Goal: Task Accomplishment & Management: Manage account settings

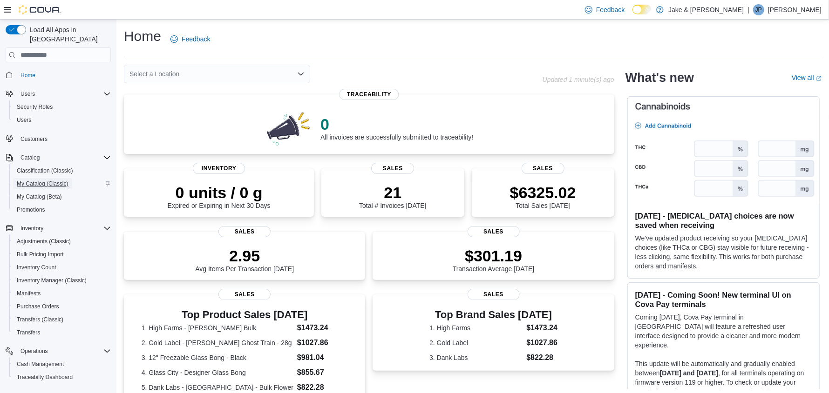
click at [32, 180] on span "My Catalog (Classic)" at bounding box center [43, 183] width 52 height 7
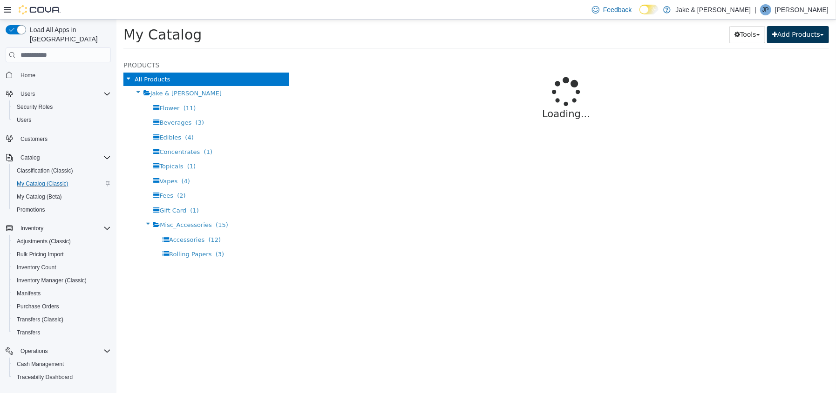
click at [797, 35] on button "Add Products" at bounding box center [797, 34] width 62 height 17
select select "**********"
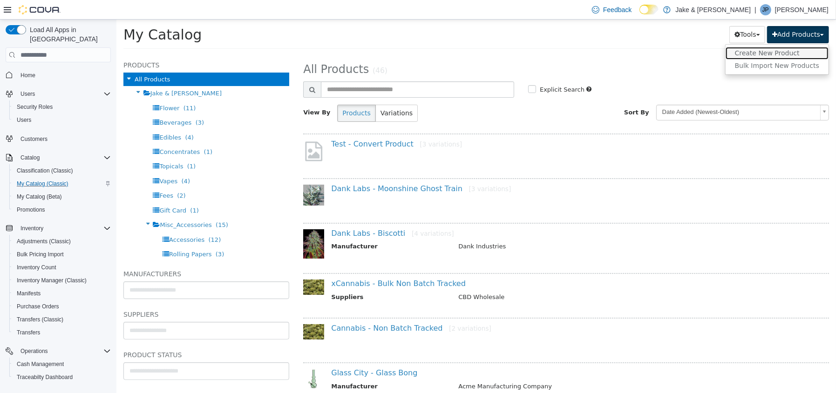
click at [790, 49] on link "Create New Product" at bounding box center [776, 53] width 103 height 13
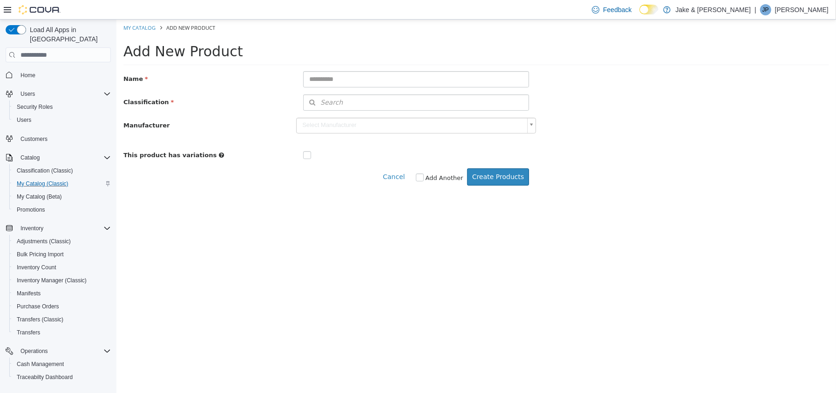
click at [312, 155] on label at bounding box center [314, 155] width 4 height 9
click at [377, 82] on input "text" at bounding box center [416, 79] width 226 height 16
type input "**********"
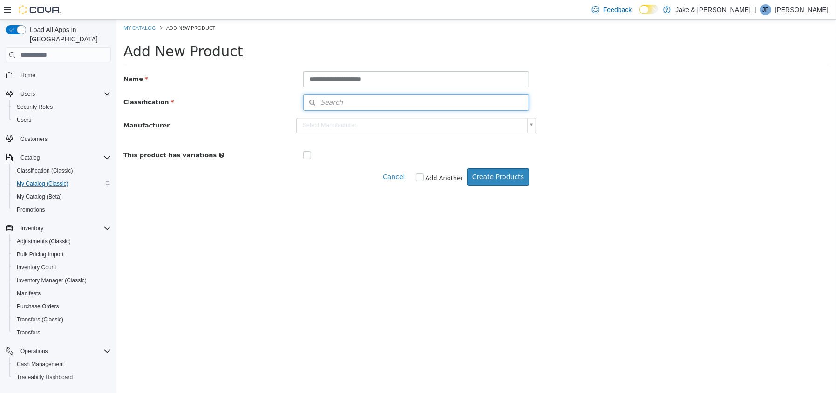
click at [386, 107] on button "Search" at bounding box center [416, 103] width 226 height 16
drag, startPoint x: 493, startPoint y: 123, endPoint x: 493, endPoint y: 116, distance: 7.0
click at [493, 120] on span "or browse" at bounding box center [504, 119] width 48 height 16
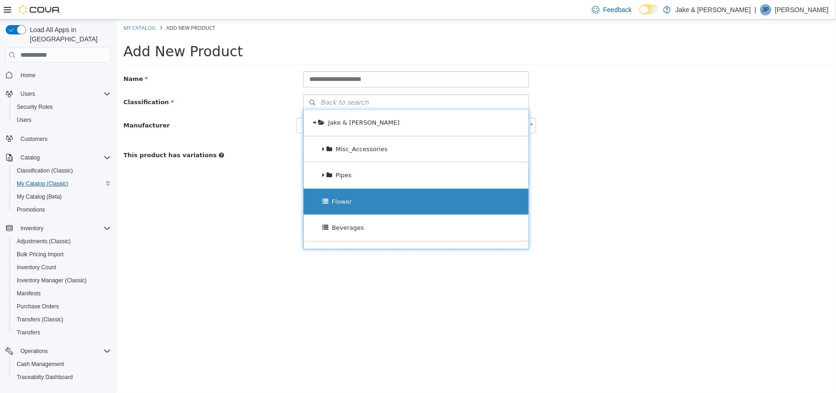
click at [404, 207] on div "Flower" at bounding box center [415, 202] width 225 height 26
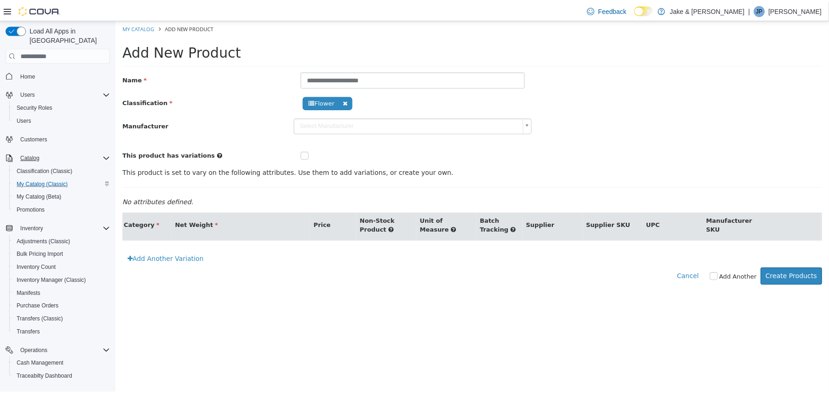
scroll to position [108, 0]
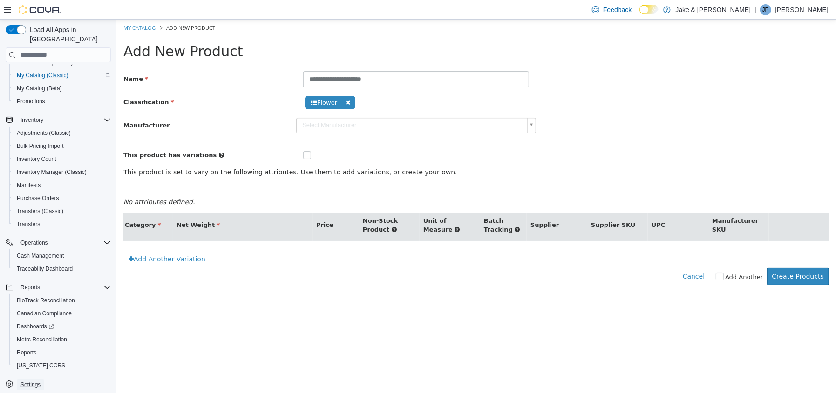
click at [37, 381] on span "Settings" at bounding box center [30, 384] width 20 height 7
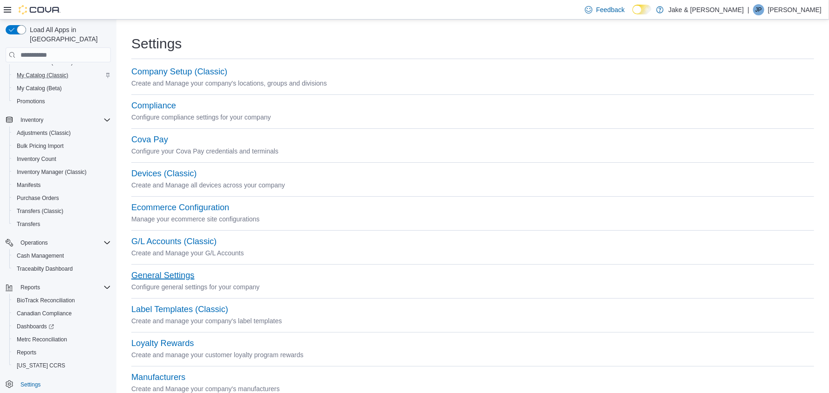
click at [147, 274] on button "General Settings" at bounding box center [162, 276] width 63 height 10
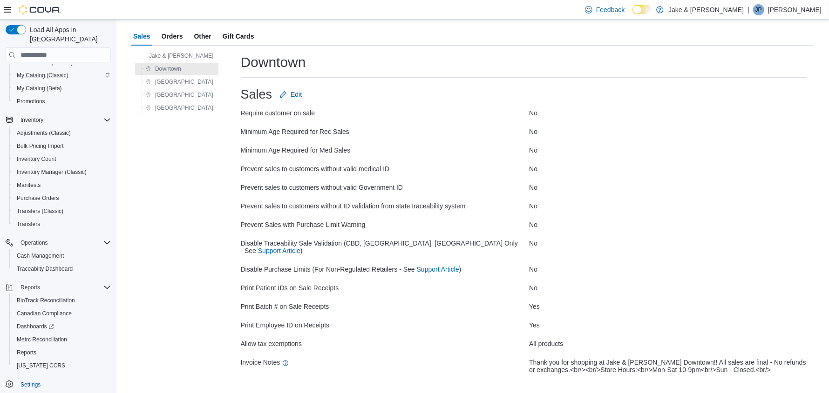
scroll to position [57, 0]
click at [166, 79] on span "[GEOGRAPHIC_DATA]" at bounding box center [184, 80] width 58 height 7
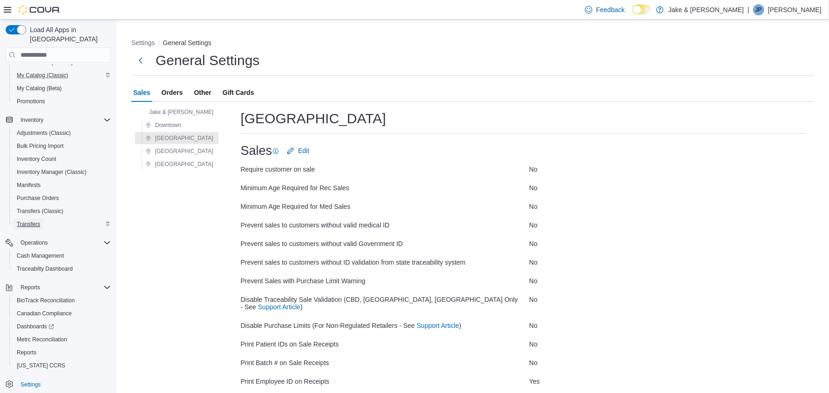
click at [40, 219] on span "Transfers" at bounding box center [28, 224] width 23 height 11
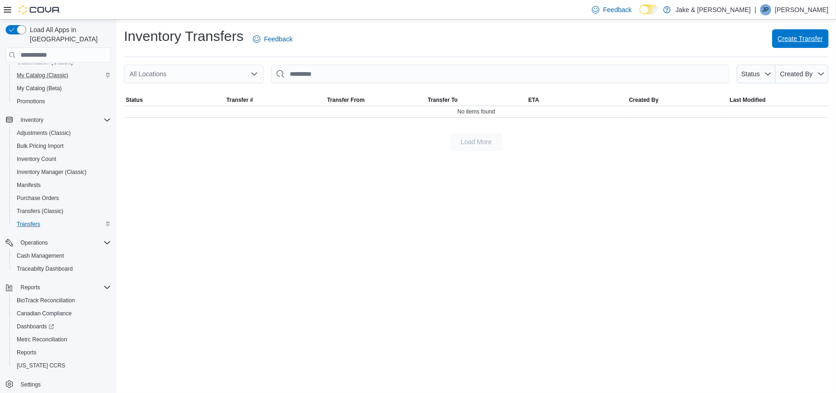
click at [782, 42] on span "Create Transfer" at bounding box center [799, 38] width 45 height 9
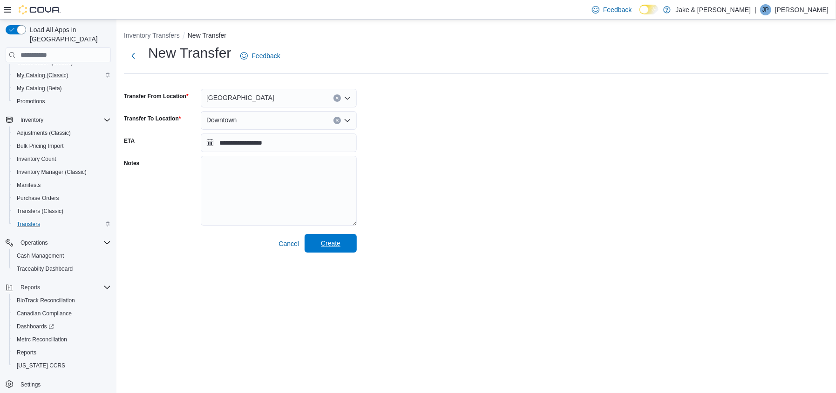
click at [336, 243] on span "Create" at bounding box center [331, 243] width 20 height 9
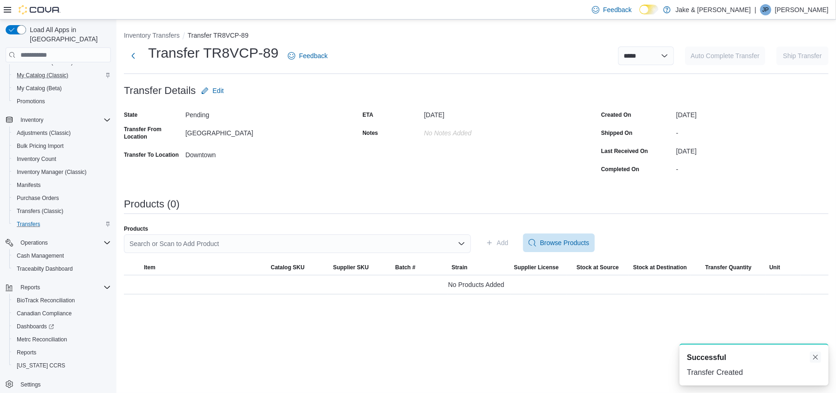
click at [814, 359] on button "Dismiss toast" at bounding box center [815, 357] width 11 height 11
click at [27, 381] on span "Settings" at bounding box center [30, 384] width 20 height 7
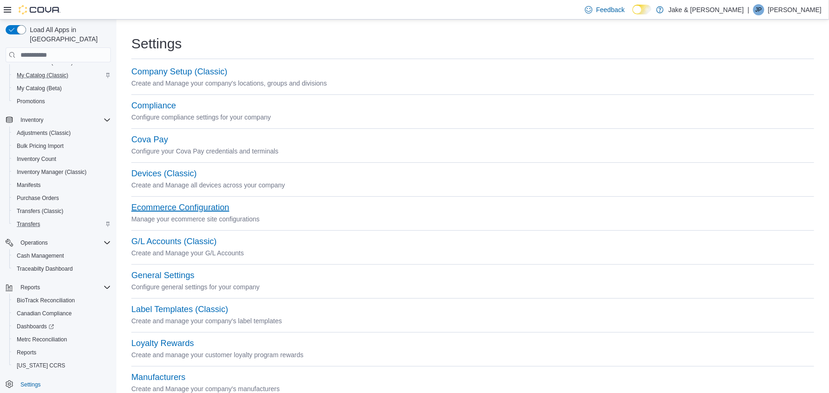
click at [149, 206] on button "Ecommerce Configuration" at bounding box center [180, 208] width 98 height 10
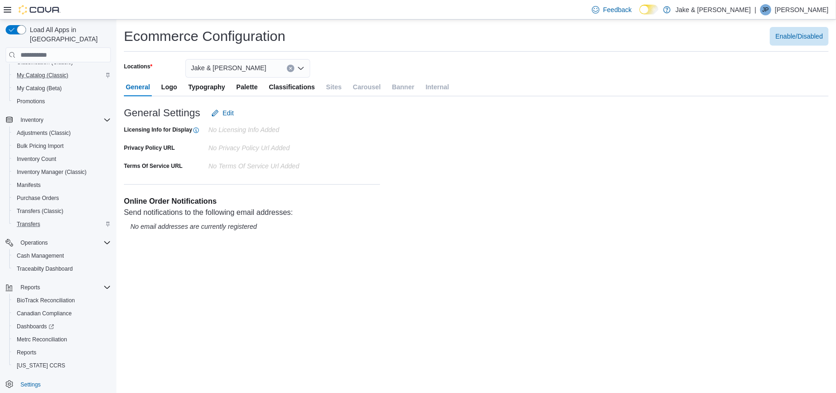
click at [166, 87] on span "Logo" at bounding box center [169, 87] width 16 height 19
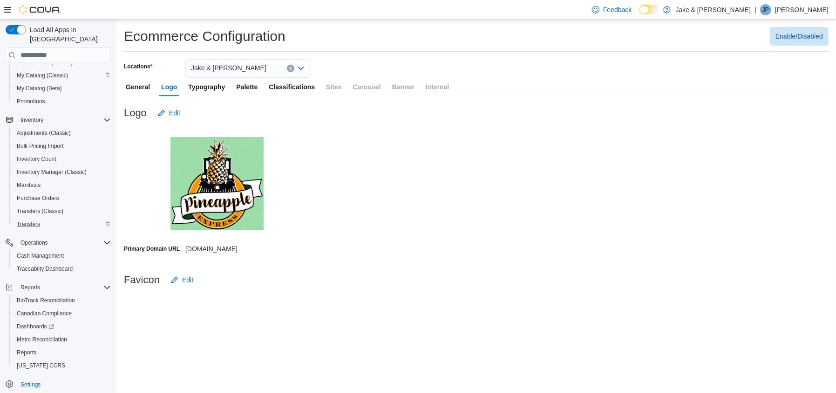
click at [207, 88] on span "Typography" at bounding box center [206, 87] width 37 height 19
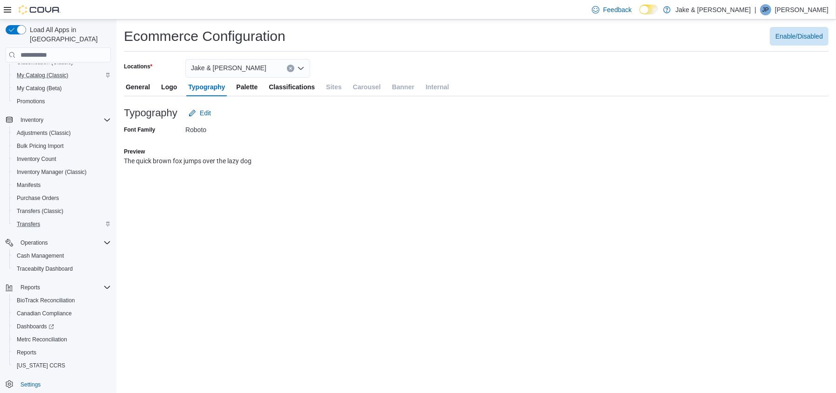
click at [241, 83] on span "Palette" at bounding box center [246, 87] width 21 height 19
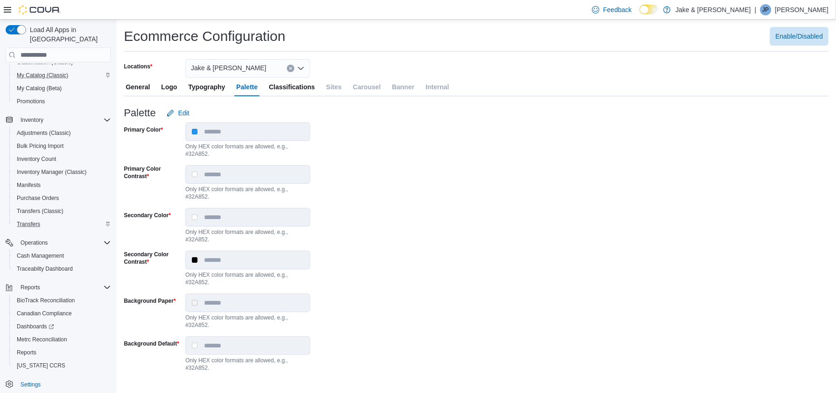
click at [283, 82] on span "Classifications" at bounding box center [292, 87] width 46 height 19
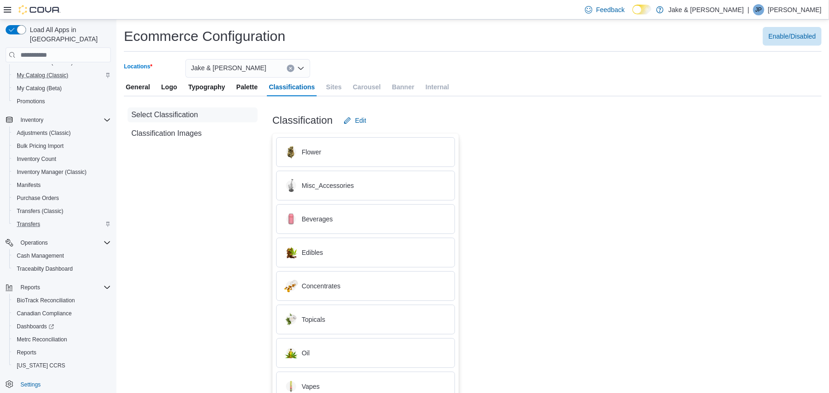
click at [247, 70] on div "Jake & [PERSON_NAME]" at bounding box center [247, 68] width 125 height 19
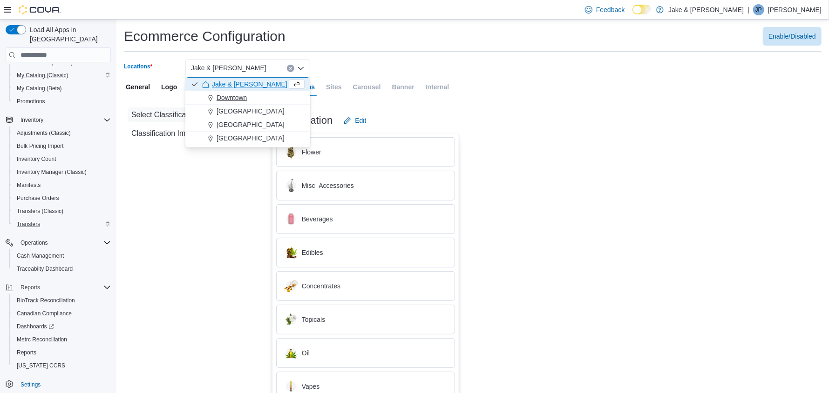
click at [235, 100] on span "Downtown" at bounding box center [231, 97] width 30 height 9
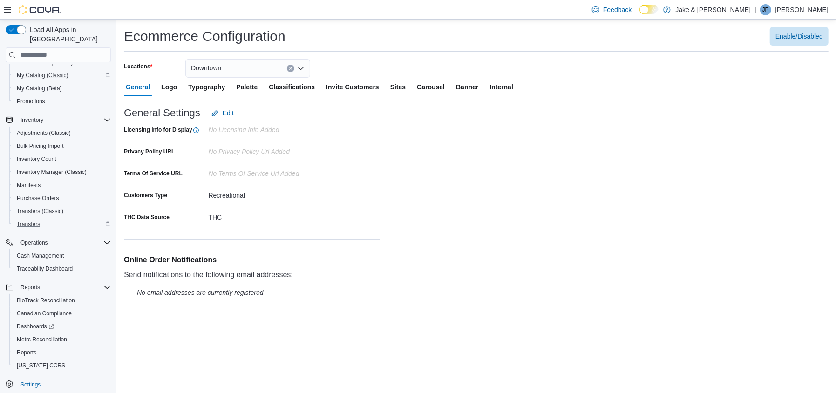
click at [398, 86] on span "Sites" at bounding box center [397, 87] width 15 height 19
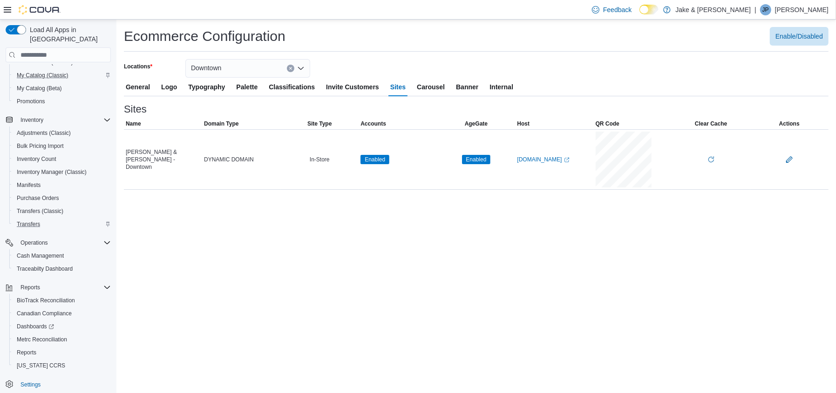
click at [440, 88] on span "Carousel" at bounding box center [431, 87] width 28 height 19
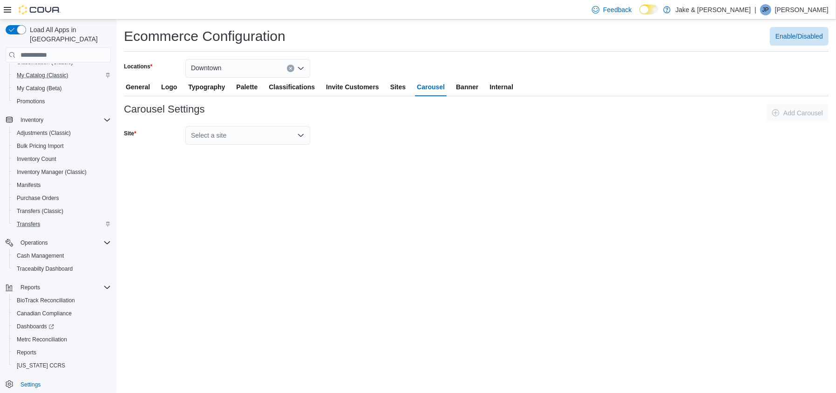
click at [474, 86] on span "Banner" at bounding box center [467, 87] width 22 height 19
click at [141, 87] on span "General" at bounding box center [138, 87] width 24 height 19
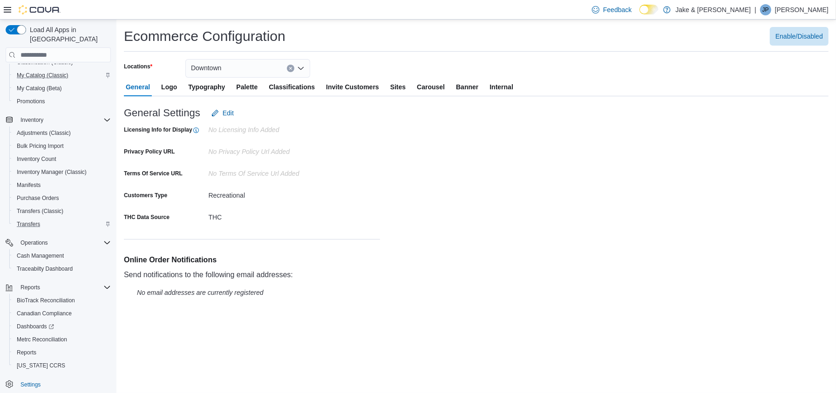
click at [504, 83] on span "Internal" at bounding box center [501, 87] width 24 height 19
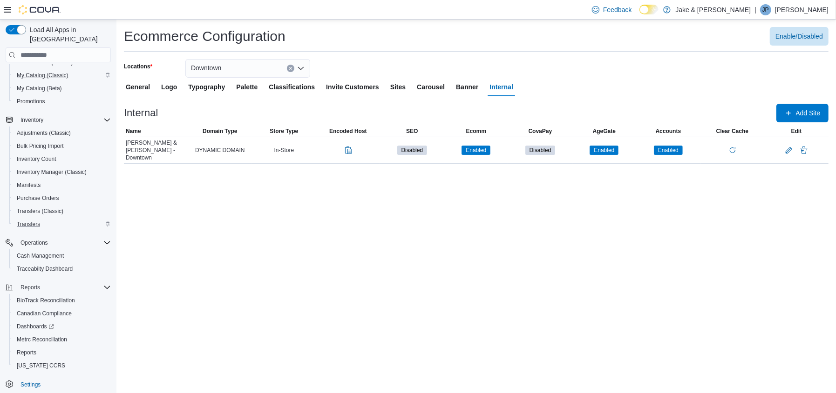
click at [451, 87] on div "General Logo Typography Palette Classifications Invite Customers Sites Carousel…" at bounding box center [476, 87] width 704 height 19
click at [460, 86] on span "Banner" at bounding box center [467, 87] width 22 height 19
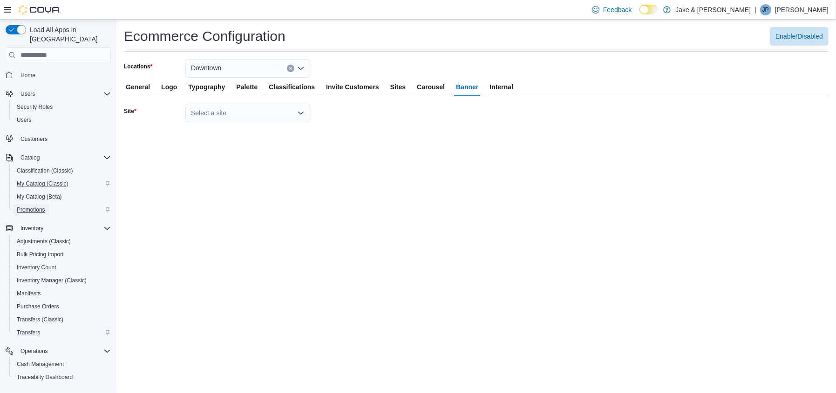
click at [38, 206] on span "Promotions" at bounding box center [31, 209] width 28 height 7
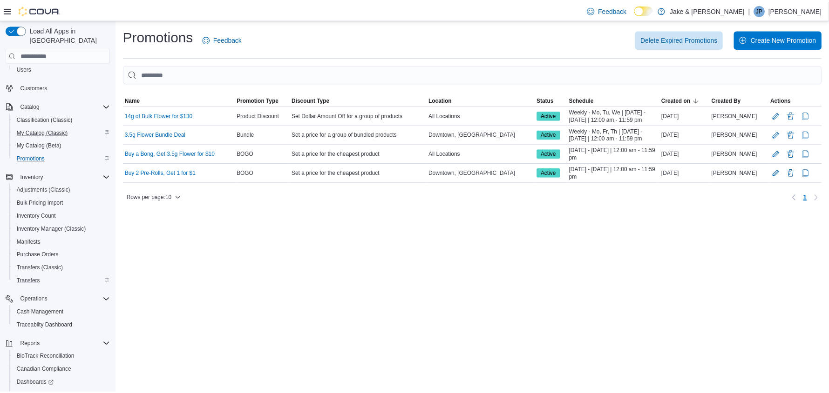
scroll to position [108, 0]
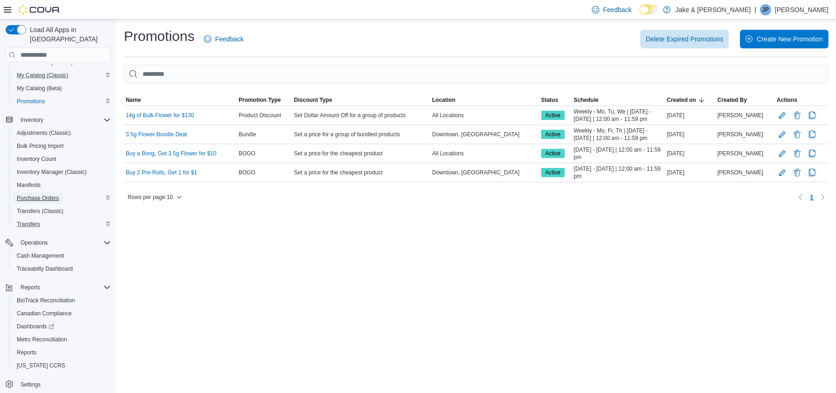
click at [31, 195] on span "Purchase Orders" at bounding box center [38, 198] width 42 height 7
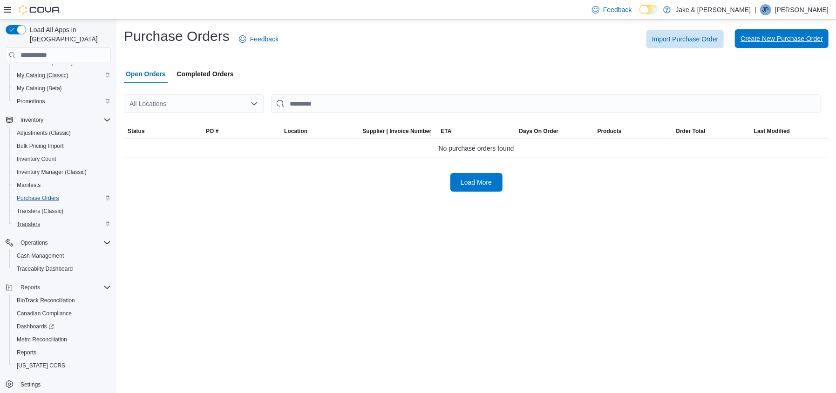
click at [755, 34] on span "Create New Purchase Order" at bounding box center [781, 38] width 82 height 19
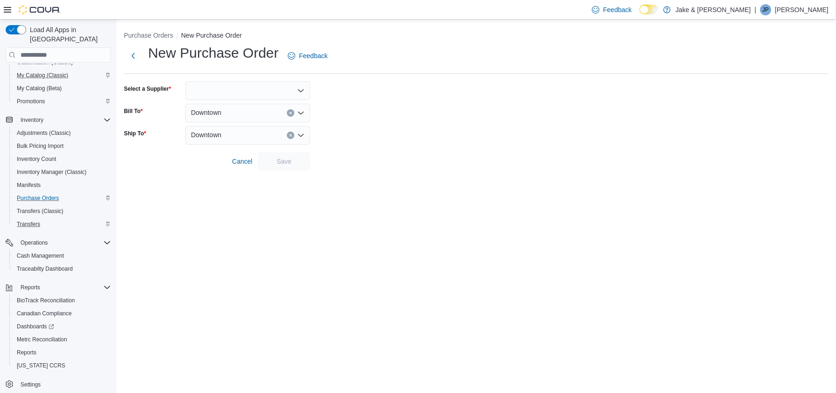
click at [252, 88] on div at bounding box center [247, 90] width 125 height 19
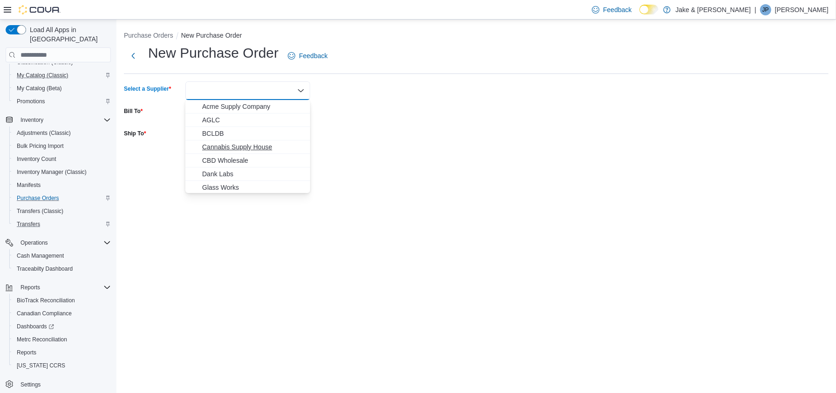
click at [224, 147] on span "Cannabis Supply House" at bounding box center [253, 146] width 102 height 9
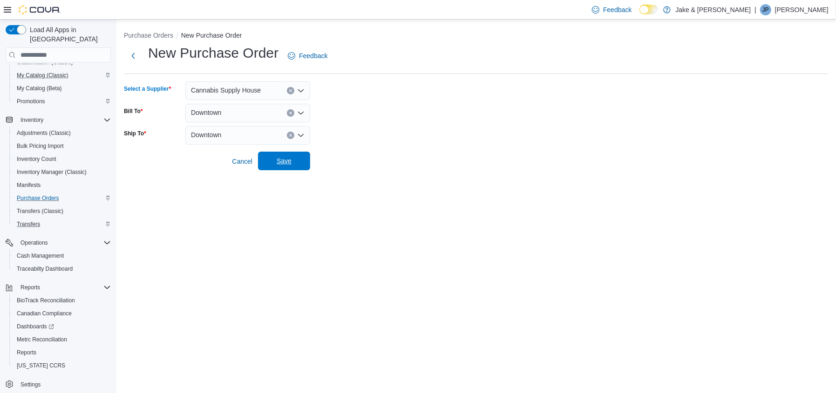
click at [290, 164] on span "Save" at bounding box center [284, 160] width 15 height 9
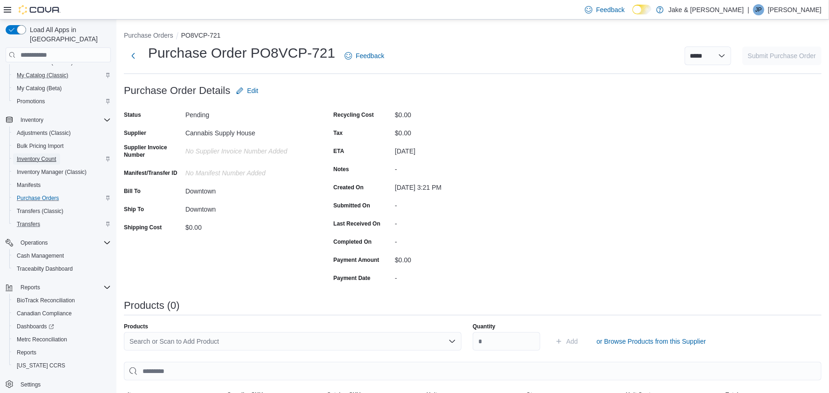
click at [40, 155] on span "Inventory Count" at bounding box center [37, 158] width 40 height 7
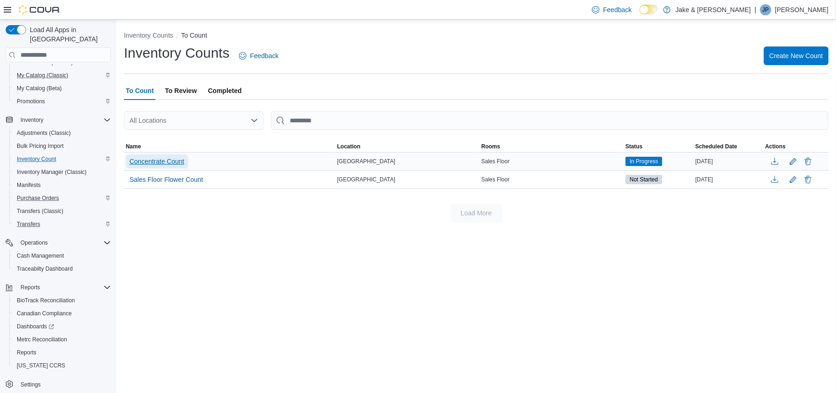
click at [185, 161] on button "Concentrate Count" at bounding box center [157, 162] width 62 height 14
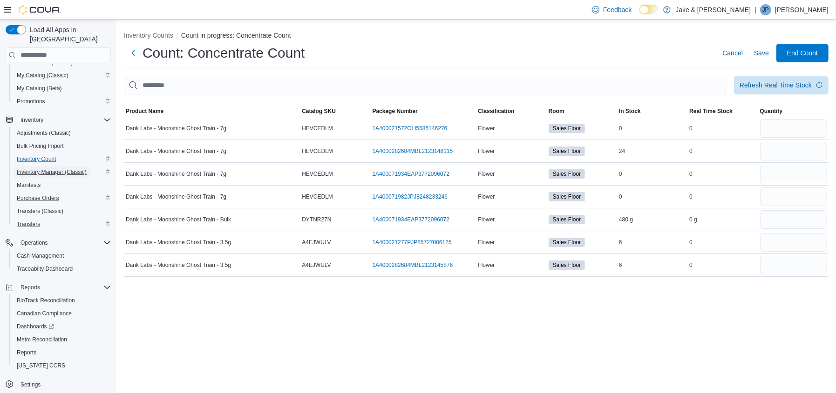
click at [60, 169] on span "Inventory Manager (Classic)" at bounding box center [52, 172] width 70 height 7
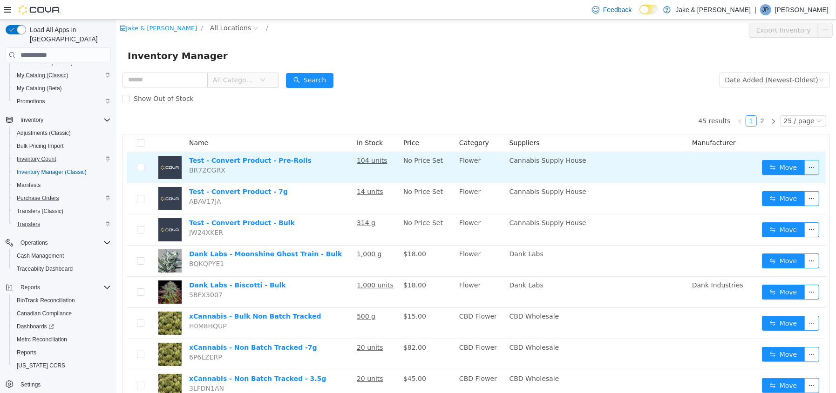
click at [804, 170] on button "button" at bounding box center [811, 167] width 15 height 15
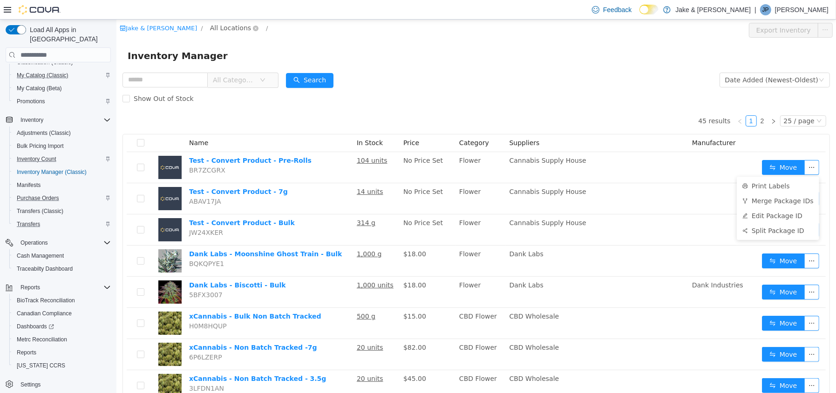
click at [209, 27] on span "All Locations" at bounding box center [229, 28] width 41 height 10
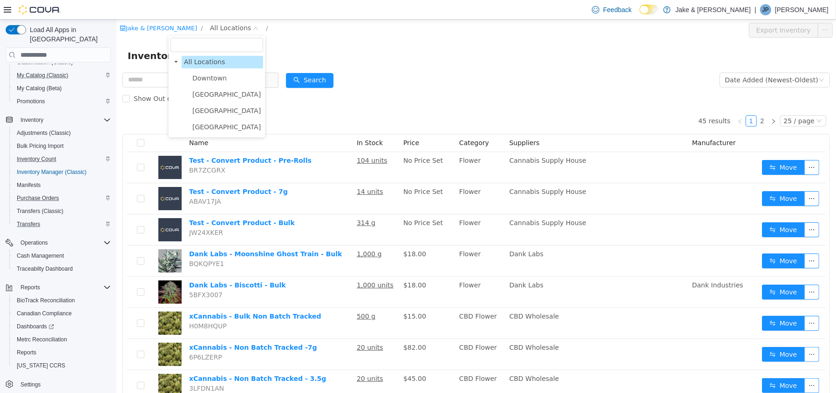
click at [183, 76] on span at bounding box center [183, 78] width 11 height 11
click at [189, 75] on span "Downtown" at bounding box center [225, 78] width 73 height 13
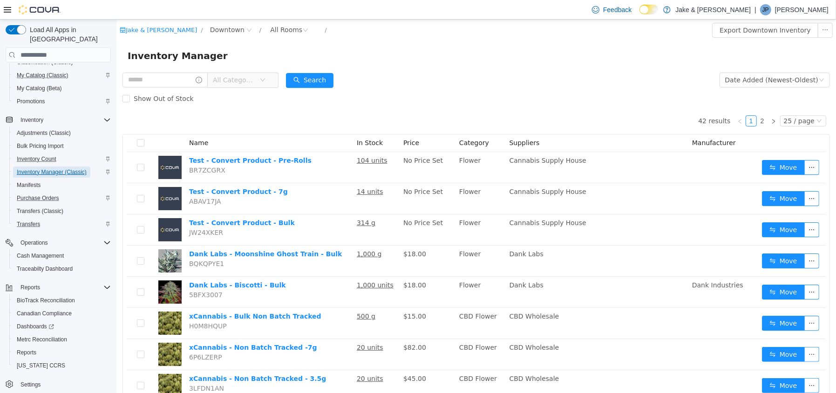
click at [41, 169] on span "Inventory Manager (Classic)" at bounding box center [52, 172] width 70 height 7
click at [45, 379] on span "Settings" at bounding box center [64, 385] width 94 height 12
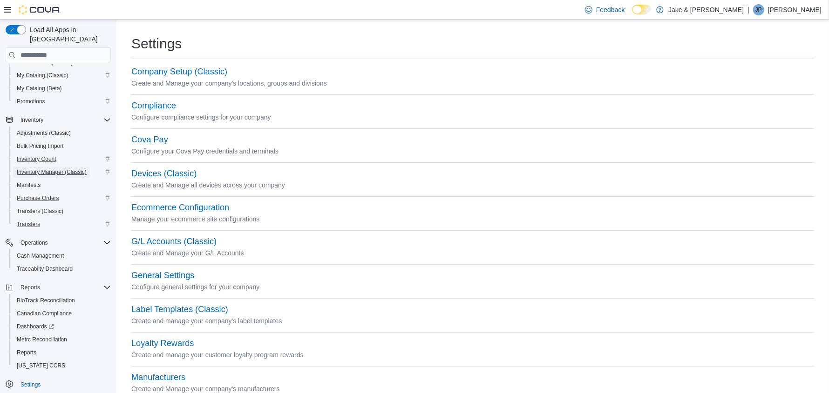
click at [49, 169] on span "Inventory Manager (Classic)" at bounding box center [52, 172] width 70 height 7
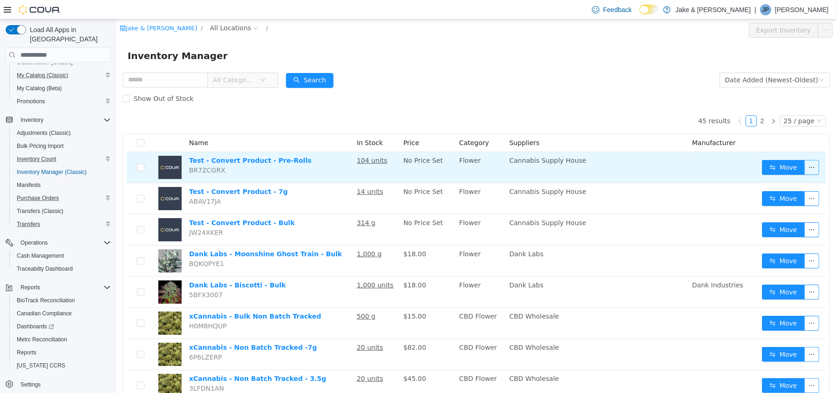
click at [804, 167] on button "button" at bounding box center [811, 167] width 15 height 15
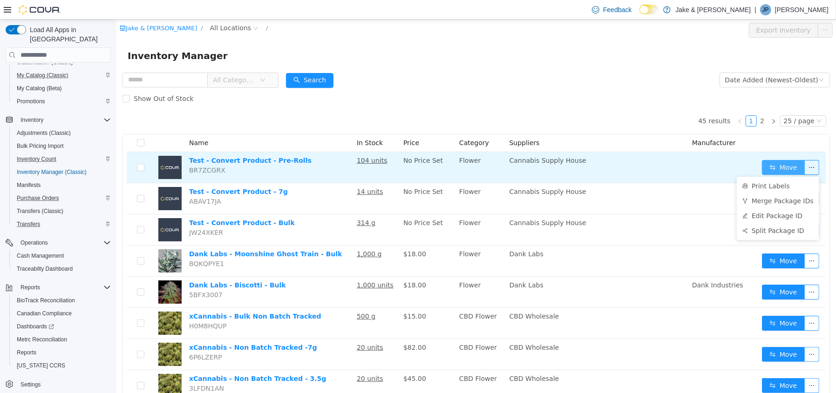
click at [777, 163] on button "Move" at bounding box center [782, 167] width 43 height 15
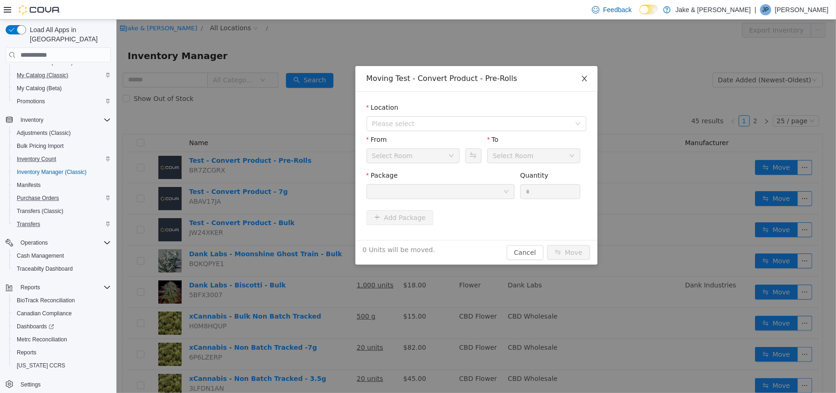
click at [585, 78] on icon "icon: close" at bounding box center [583, 78] width 7 height 7
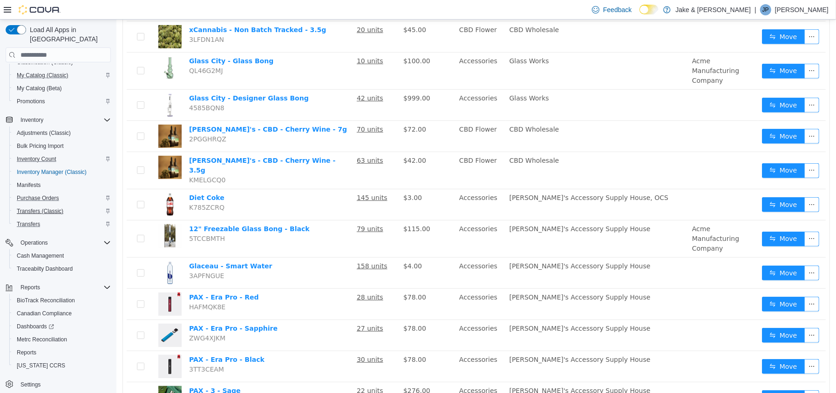
scroll to position [331, 0]
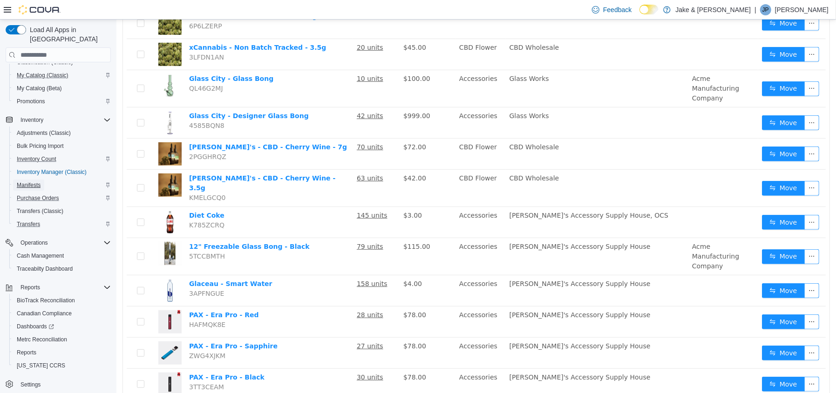
click at [32, 182] on span "Manifests" at bounding box center [29, 185] width 24 height 7
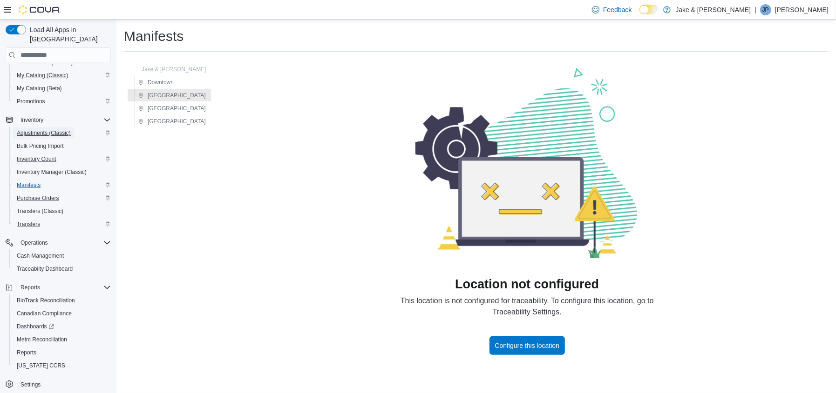
click at [33, 129] on span "Adjustments (Classic)" at bounding box center [44, 132] width 54 height 7
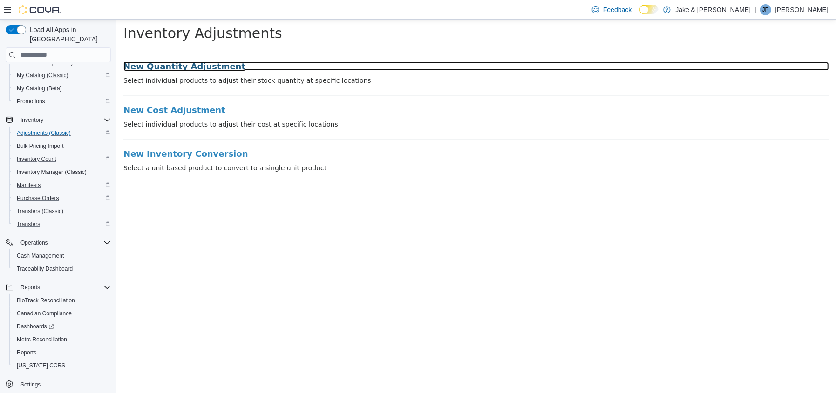
click at [192, 66] on h3 "New Quantity Adjustment" at bounding box center [475, 66] width 705 height 9
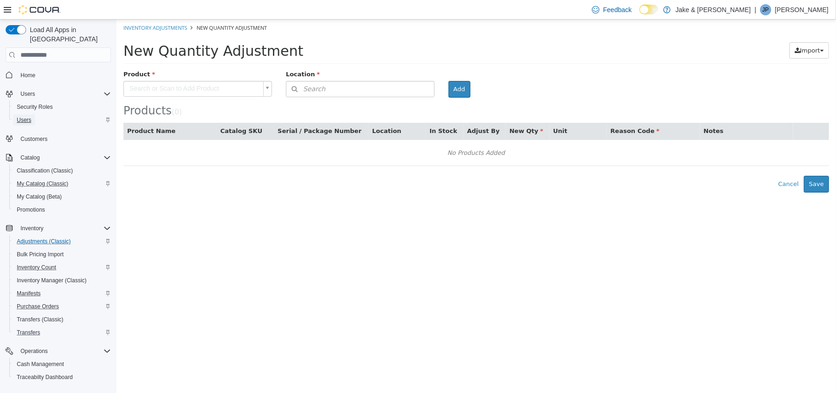
click at [30, 116] on span "Users" at bounding box center [24, 119] width 14 height 7
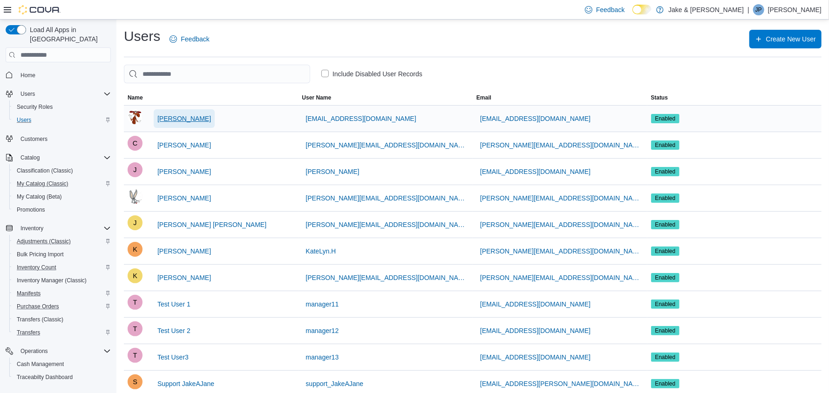
click at [166, 117] on span "[PERSON_NAME]" at bounding box center [184, 118] width 54 height 9
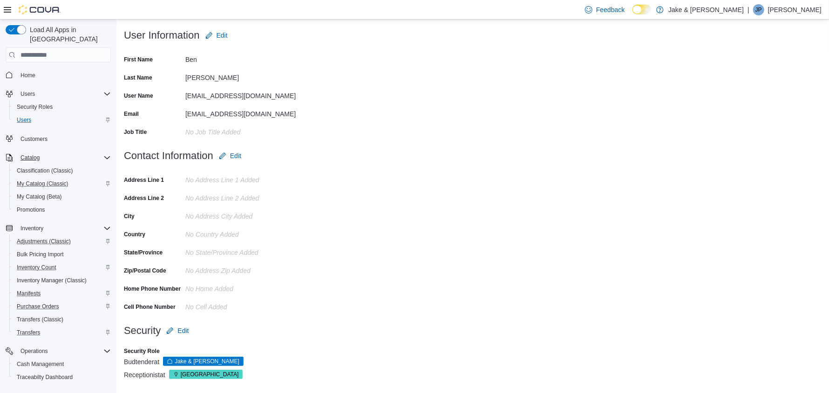
scroll to position [71, 0]
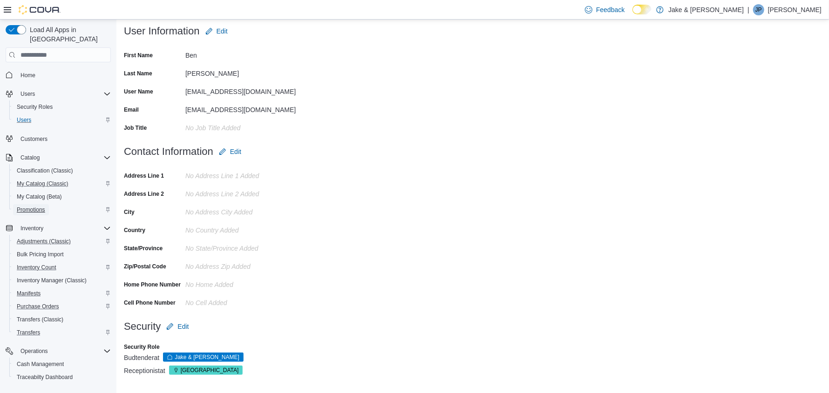
click at [28, 206] on span "Promotions" at bounding box center [31, 209] width 28 height 7
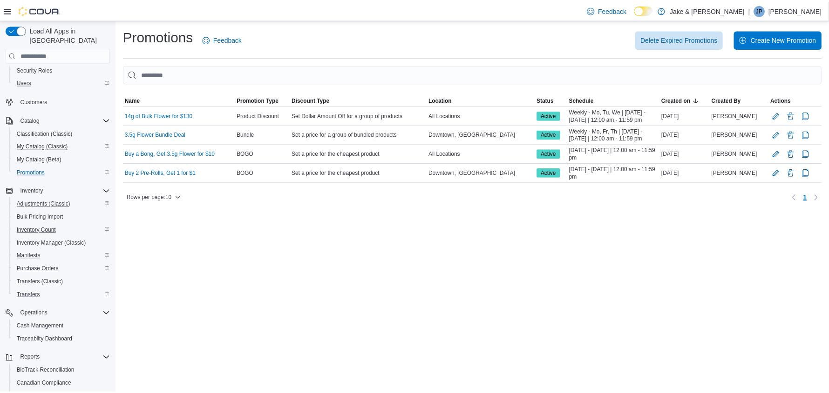
scroll to position [93, 0]
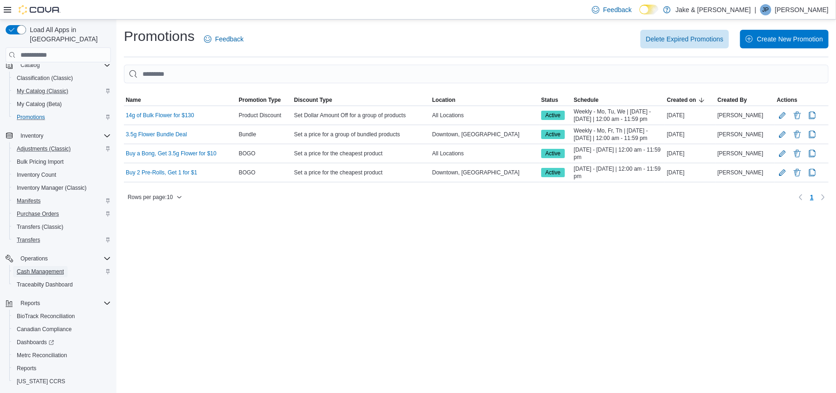
click at [35, 268] on span "Cash Management" at bounding box center [40, 271] width 47 height 7
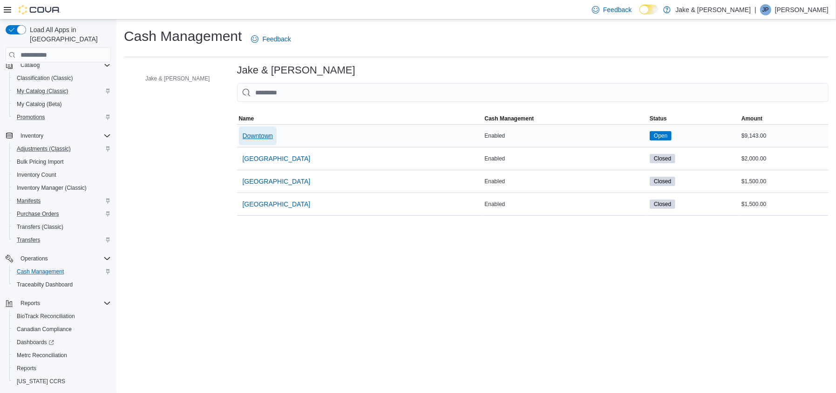
click at [243, 137] on span "Downtown" at bounding box center [258, 135] width 30 height 9
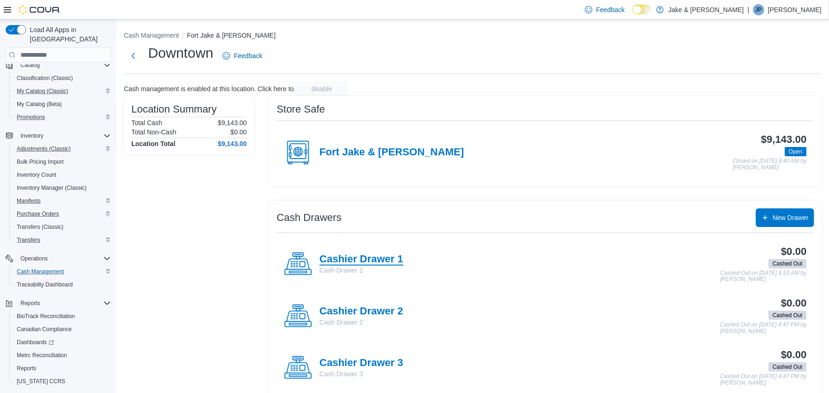
click at [371, 259] on h4 "Cashier Drawer 1" at bounding box center [361, 260] width 84 height 12
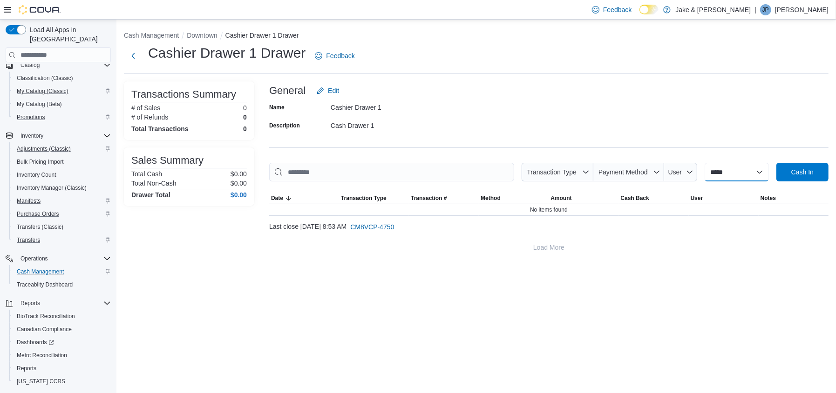
click at [737, 169] on select "**********" at bounding box center [736, 172] width 64 height 19
click at [191, 35] on button "Downtown" at bounding box center [202, 35] width 30 height 7
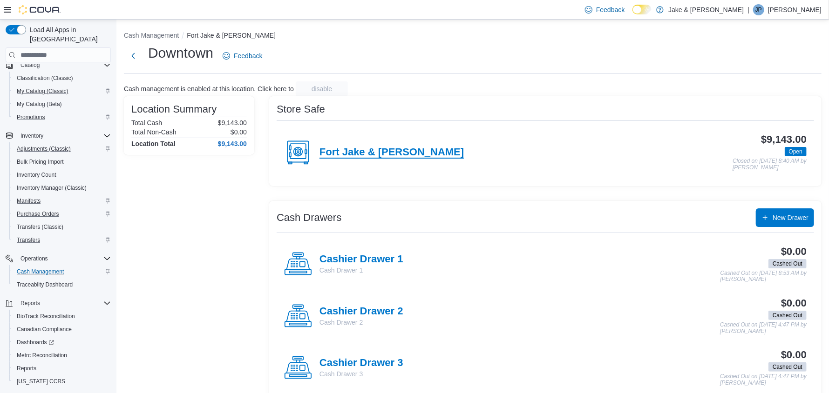
click at [367, 151] on h4 "Fort Jake & [PERSON_NAME]" at bounding box center [391, 153] width 144 height 12
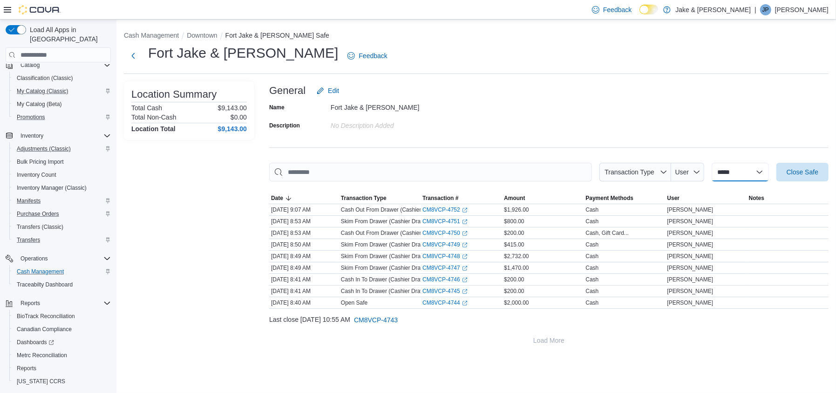
click at [720, 170] on select "**********" at bounding box center [739, 172] width 57 height 19
click at [193, 36] on button "Downtown" at bounding box center [202, 35] width 30 height 7
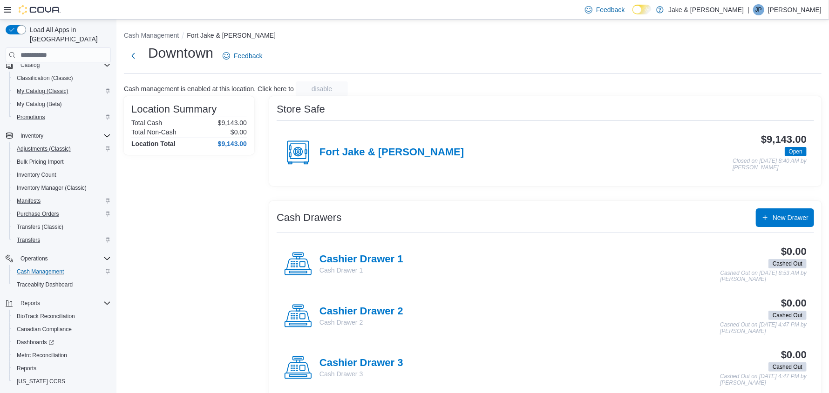
click at [361, 252] on div "Cashier Drawer 1 Cash Drawer 1" at bounding box center [343, 264] width 119 height 28
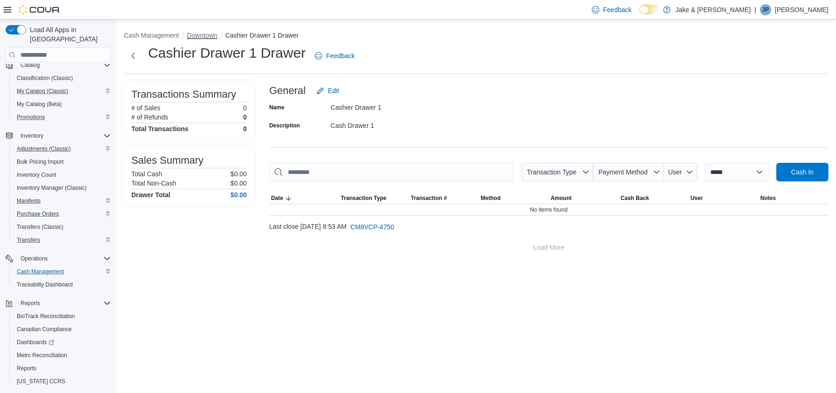
click at [192, 37] on button "Downtown" at bounding box center [202, 35] width 30 height 7
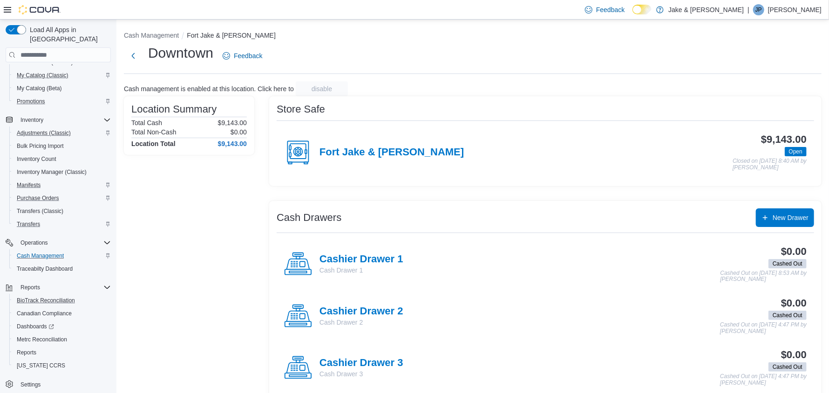
scroll to position [119, 0]
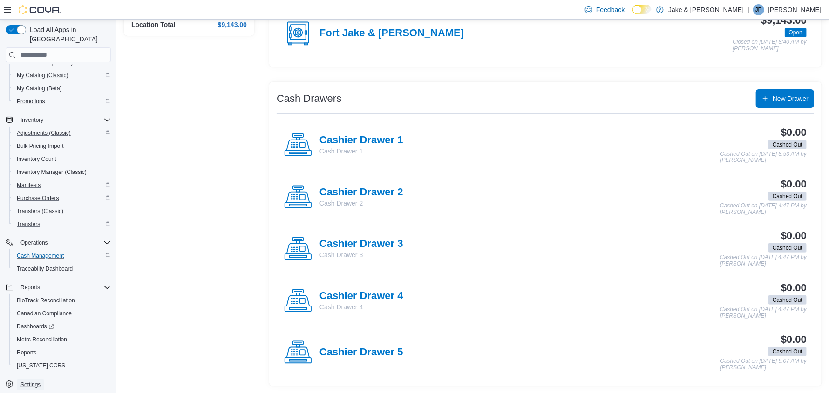
click at [22, 381] on span "Settings" at bounding box center [30, 384] width 20 height 7
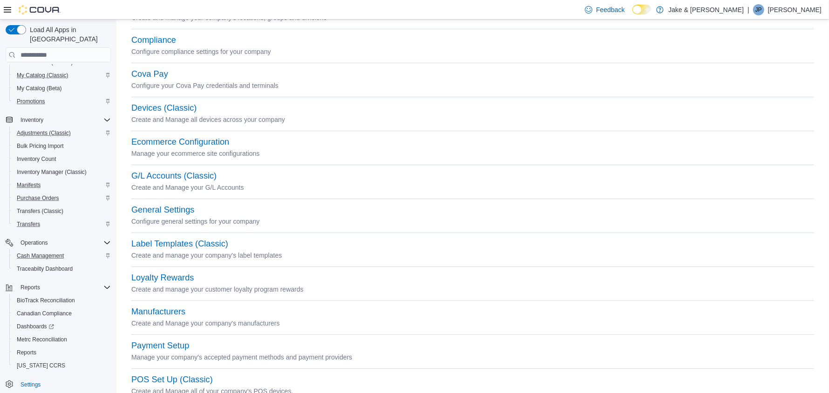
scroll to position [186, 0]
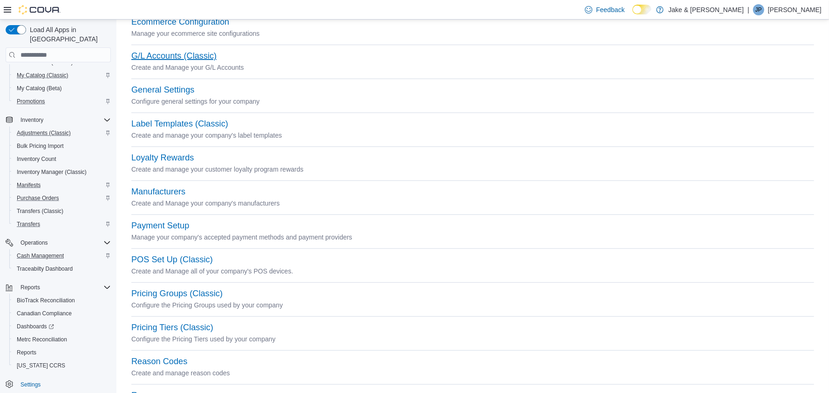
click at [169, 53] on button "G/L Accounts (Classic)" at bounding box center [173, 56] width 85 height 10
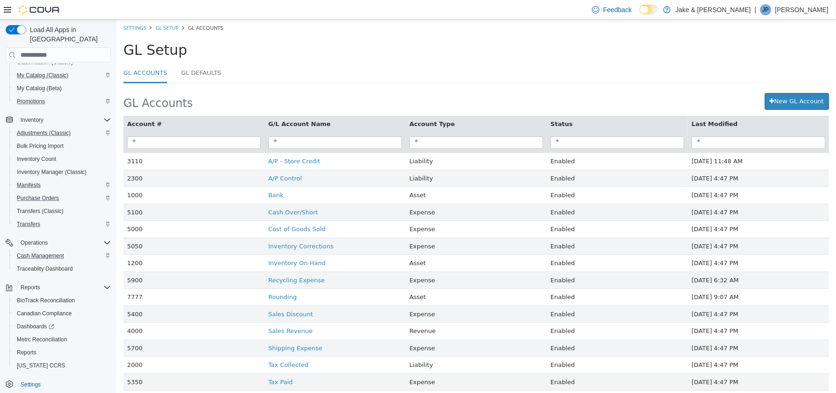
scroll to position [21, 0]
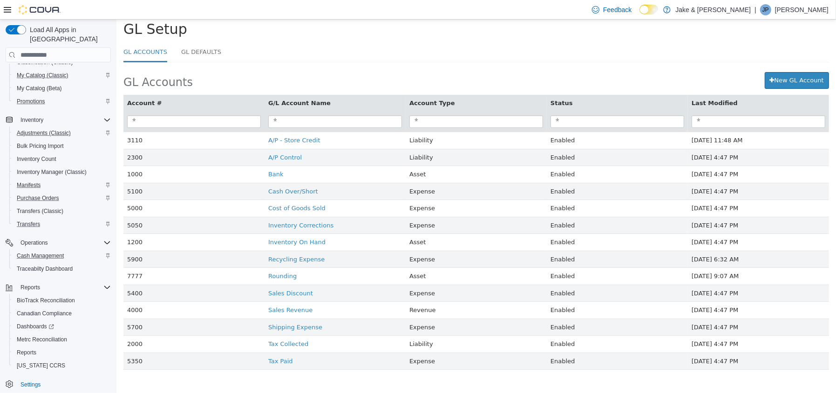
click at [176, 50] on li "GL Accounts" at bounding box center [152, 53] width 58 height 20
click at [185, 49] on link "GL Defaults" at bounding box center [201, 53] width 40 height 20
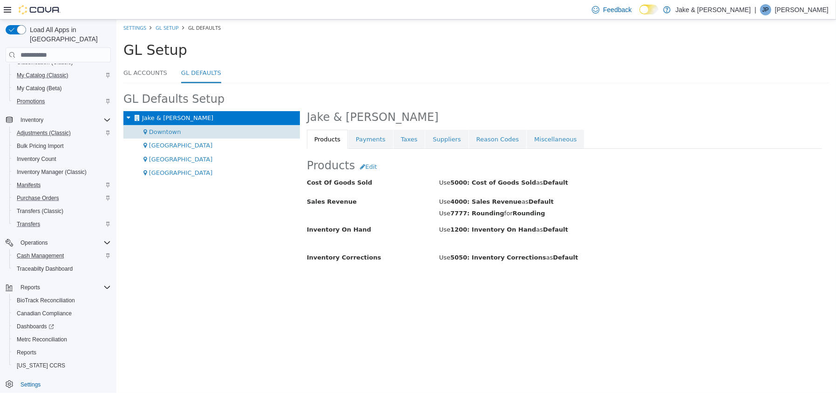
click at [179, 126] on div "Downtown" at bounding box center [211, 132] width 176 height 14
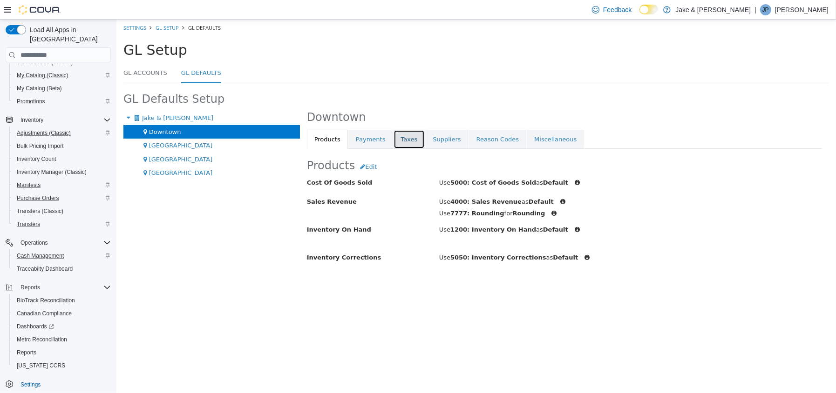
click at [405, 136] on link "Taxes" at bounding box center [409, 140] width 32 height 20
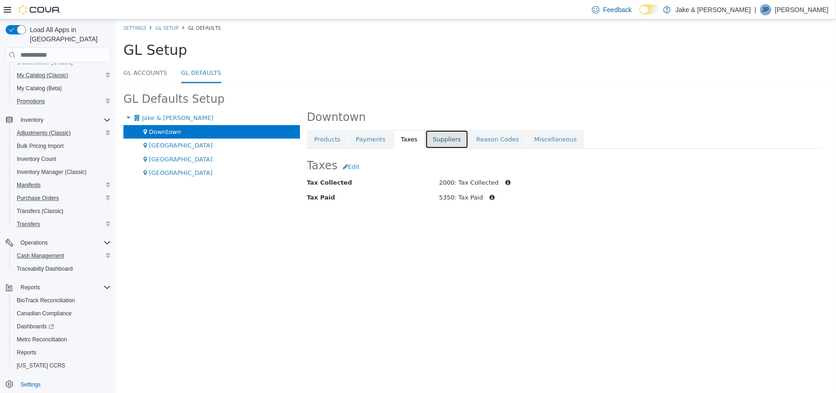
click at [434, 142] on link "Suppliers" at bounding box center [446, 140] width 43 height 20
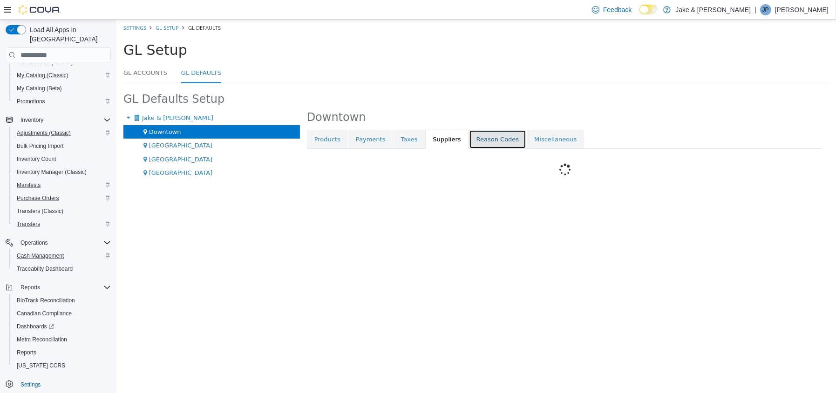
click at [471, 140] on link "Reason Codes" at bounding box center [497, 140] width 58 height 20
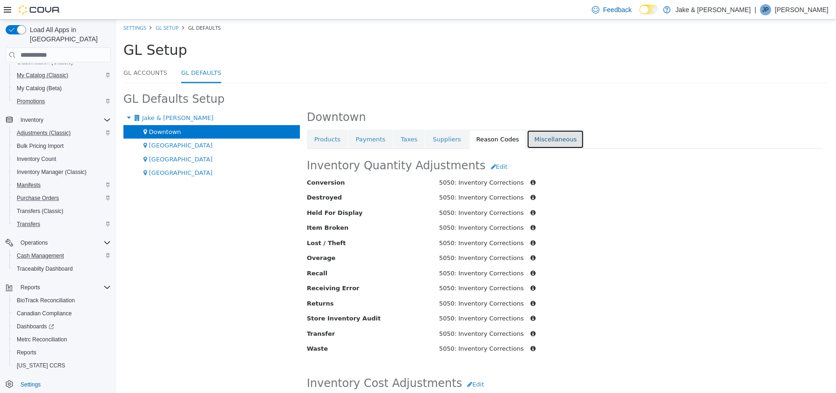
click at [526, 141] on link "Miscellaneous" at bounding box center [554, 140] width 57 height 20
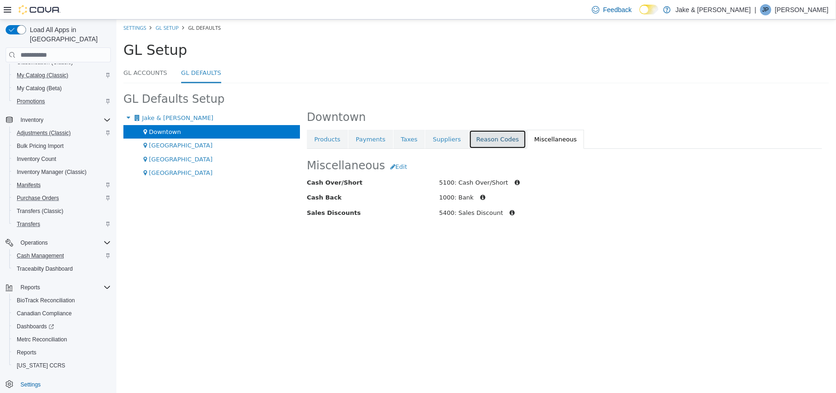
click at [484, 142] on link "Reason Codes" at bounding box center [497, 140] width 58 height 20
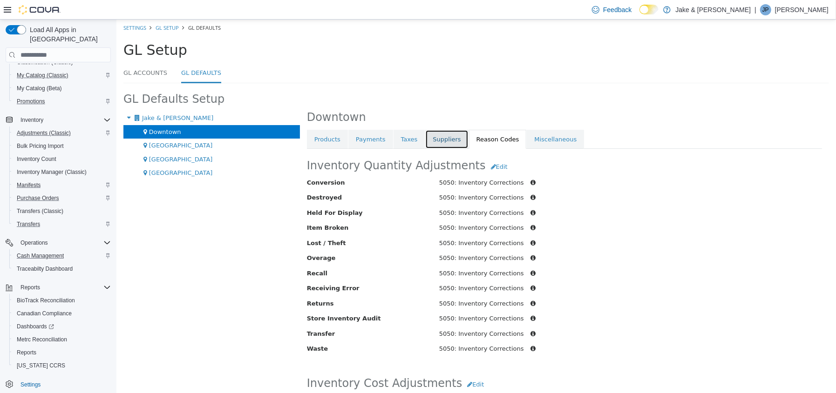
click at [434, 142] on link "Suppliers" at bounding box center [446, 140] width 43 height 20
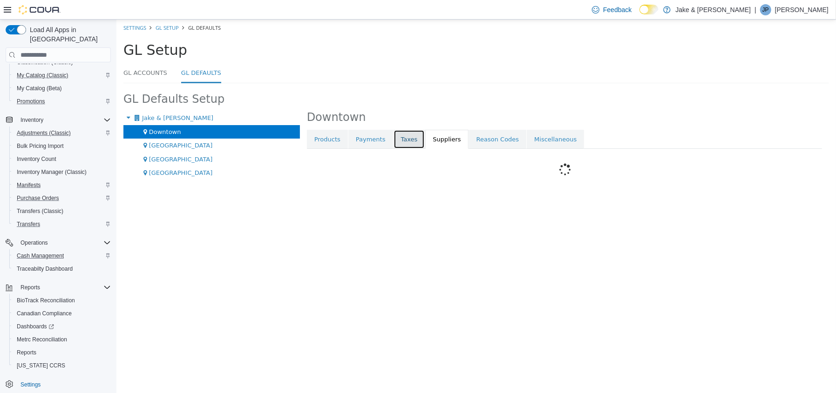
click at [398, 141] on link "Taxes" at bounding box center [409, 140] width 32 height 20
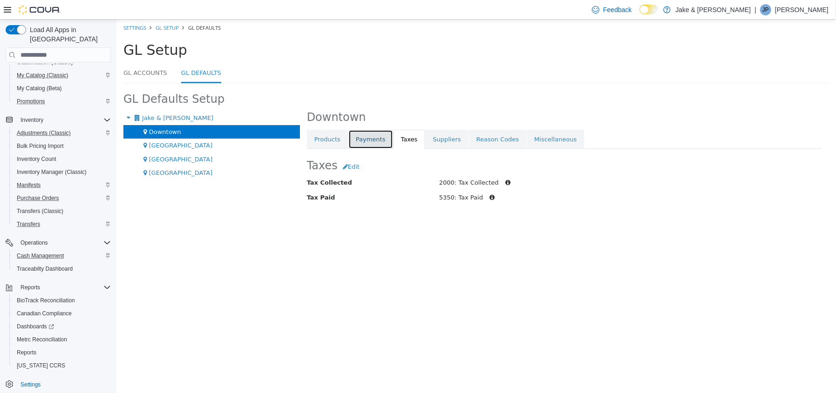
click at [373, 142] on link "Payments" at bounding box center [370, 140] width 45 height 20
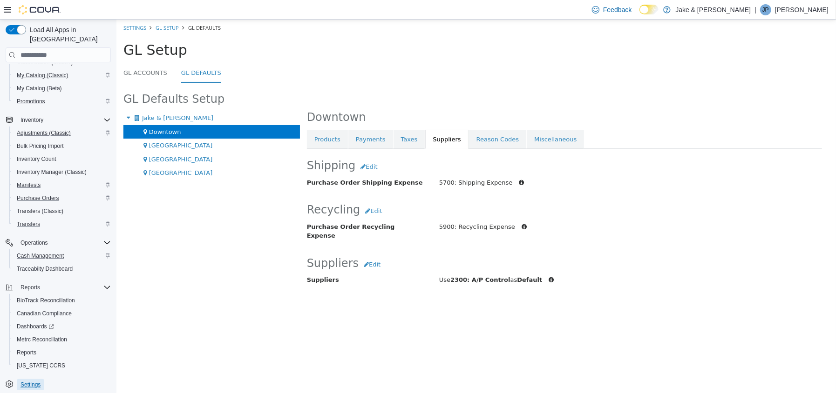
click at [38, 381] on span "Settings" at bounding box center [30, 384] width 20 height 7
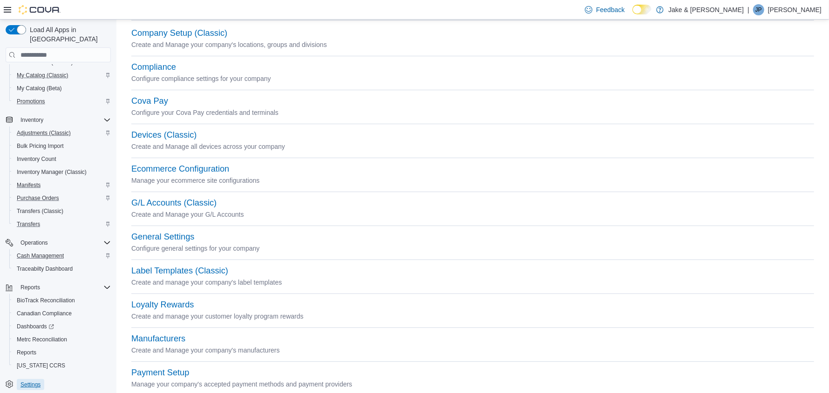
scroll to position [232, 0]
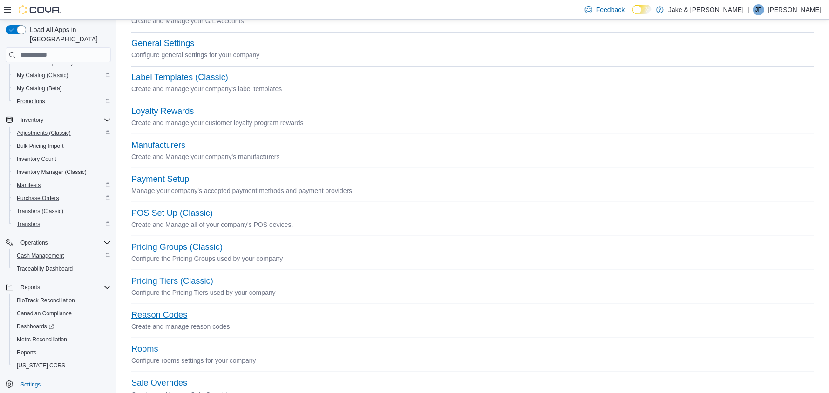
click at [159, 318] on button "Reason Codes" at bounding box center [159, 316] width 56 height 10
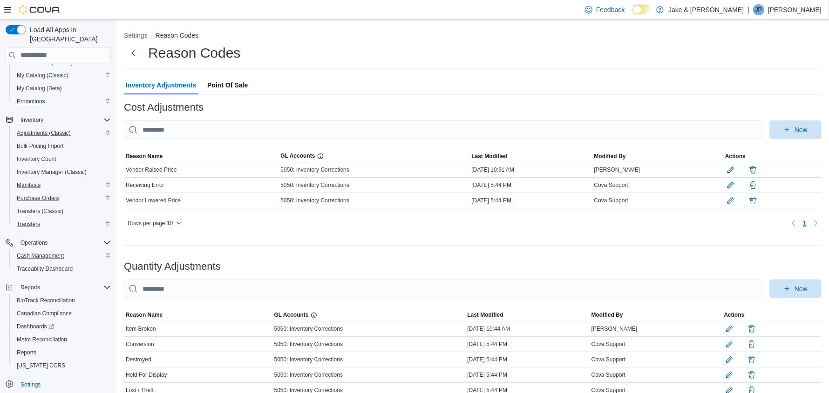
click at [222, 83] on span "Point Of Sale" at bounding box center [227, 85] width 41 height 19
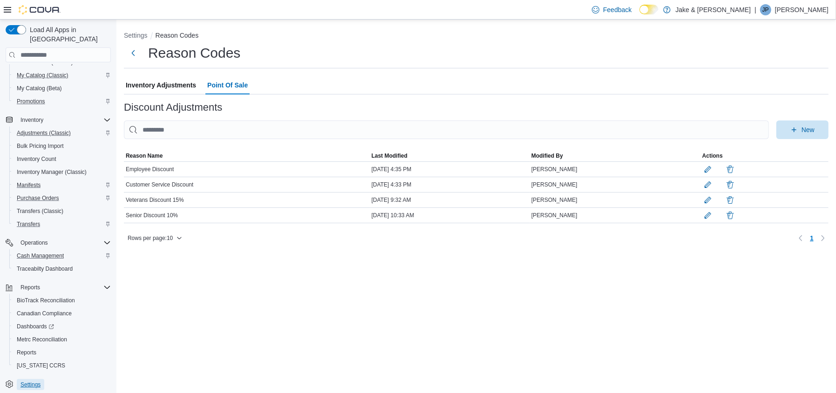
click at [20, 381] on span "Settings" at bounding box center [30, 384] width 20 height 7
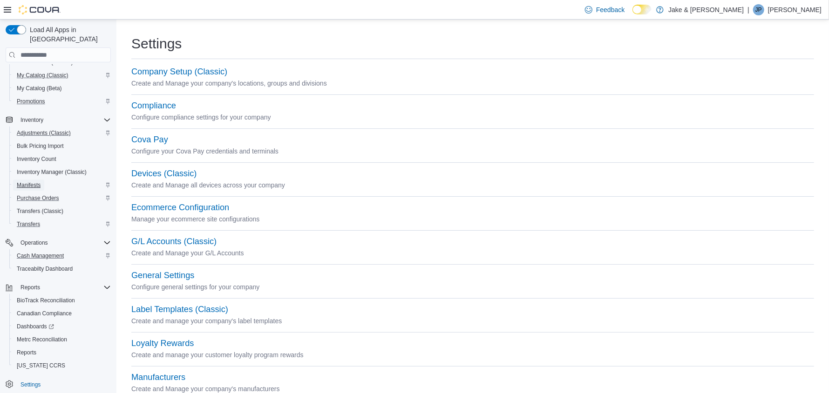
click at [34, 182] on span "Manifests" at bounding box center [29, 185] width 24 height 7
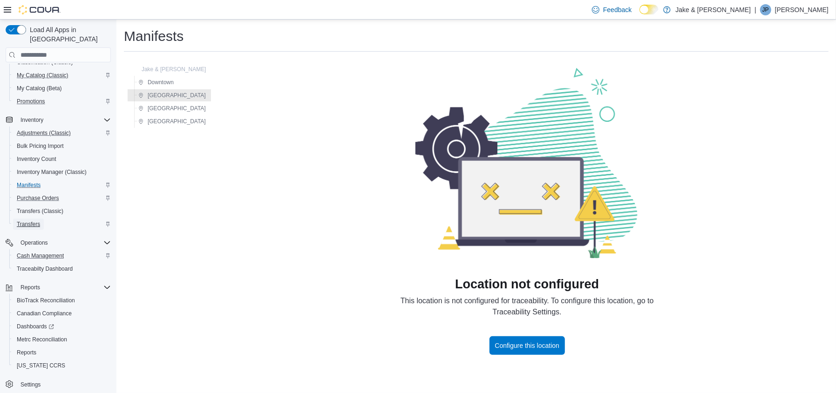
click at [30, 221] on span "Transfers" at bounding box center [28, 224] width 23 height 7
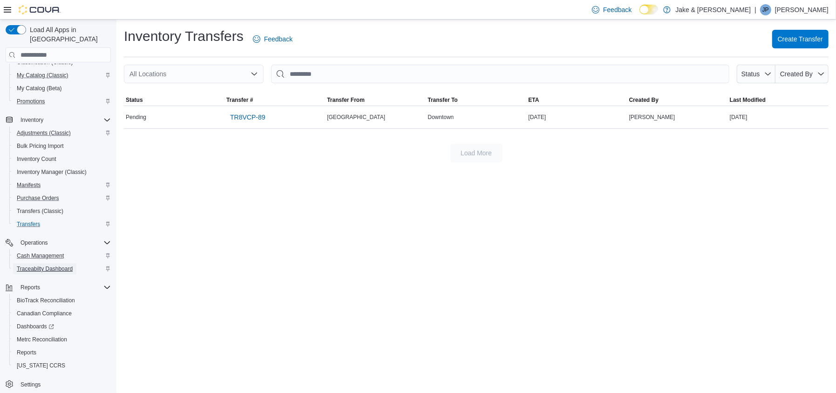
click at [32, 265] on span "Traceabilty Dashboard" at bounding box center [45, 268] width 56 height 7
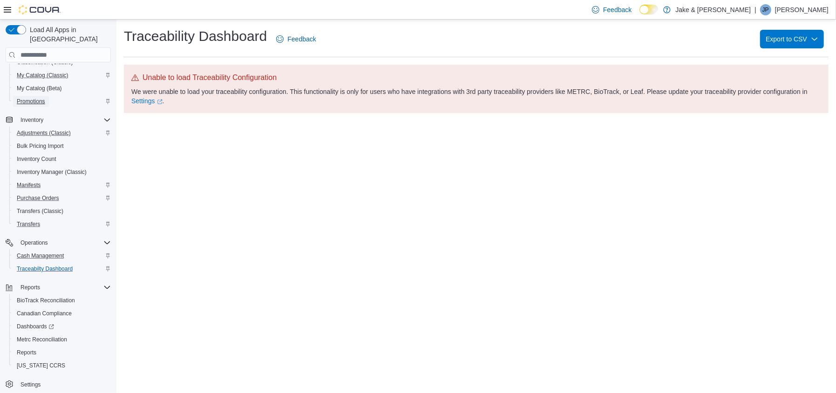
click at [31, 98] on span "Promotions" at bounding box center [31, 101] width 28 height 7
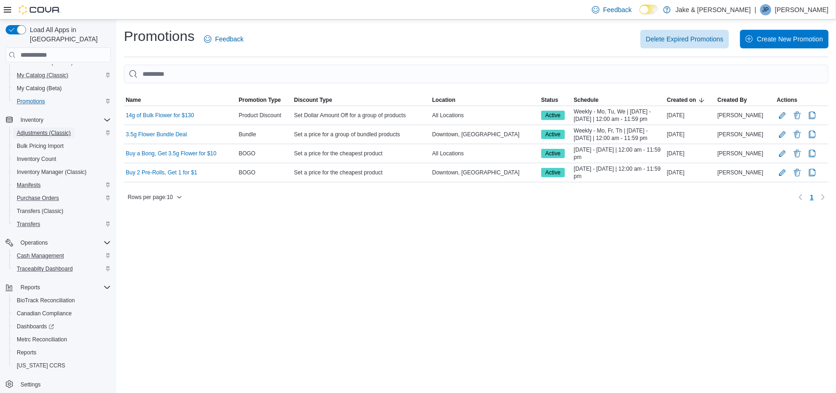
click at [42, 128] on span "Adjustments (Classic)" at bounding box center [44, 133] width 54 height 11
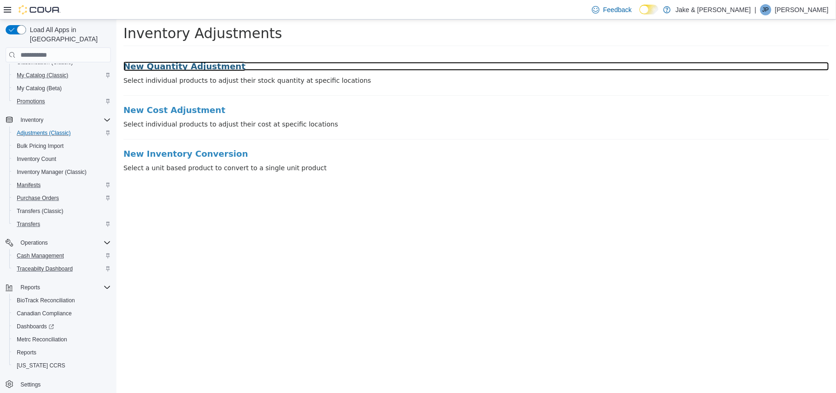
click at [192, 68] on h3 "New Quantity Adjustment" at bounding box center [475, 66] width 705 height 9
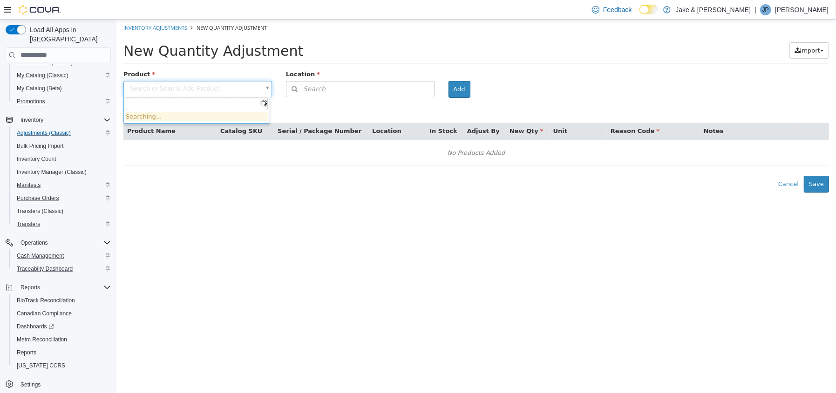
click at [233, 88] on body "× Inventory Adjustments New Quantity Adjustment New Quantity Adjustment Import …" at bounding box center [475, 106] width 719 height 173
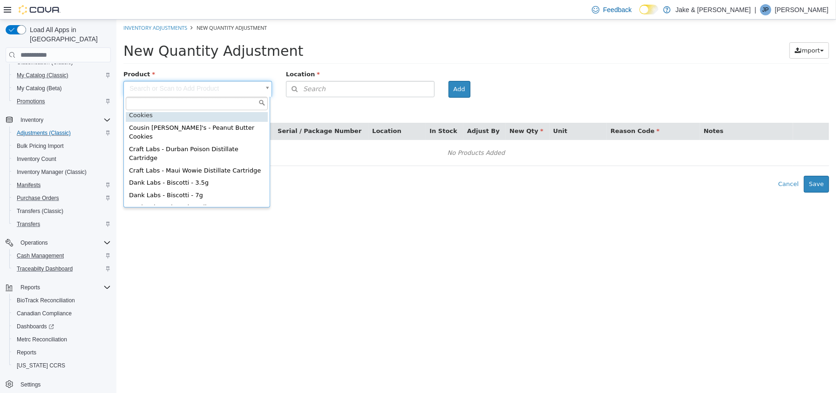
scroll to position [93, 0]
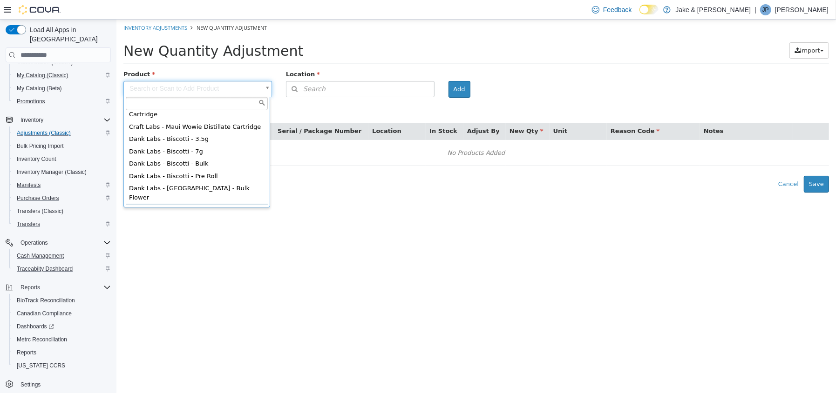
type input "**********"
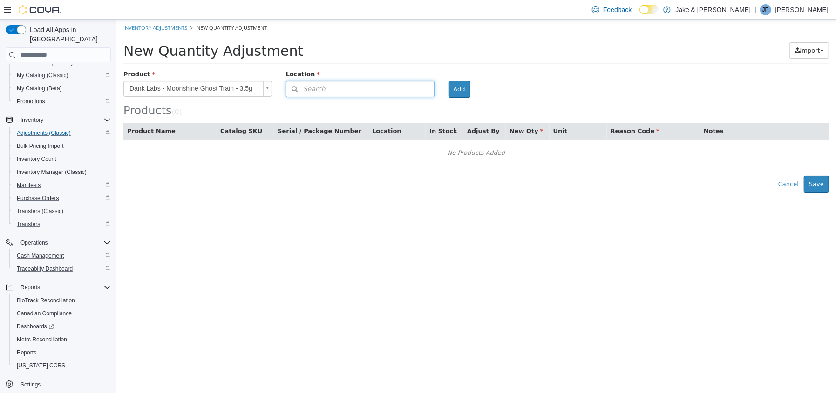
click at [325, 81] on button "Search" at bounding box center [359, 89] width 149 height 16
click at [388, 103] on span "or browse" at bounding box center [410, 106] width 46 height 16
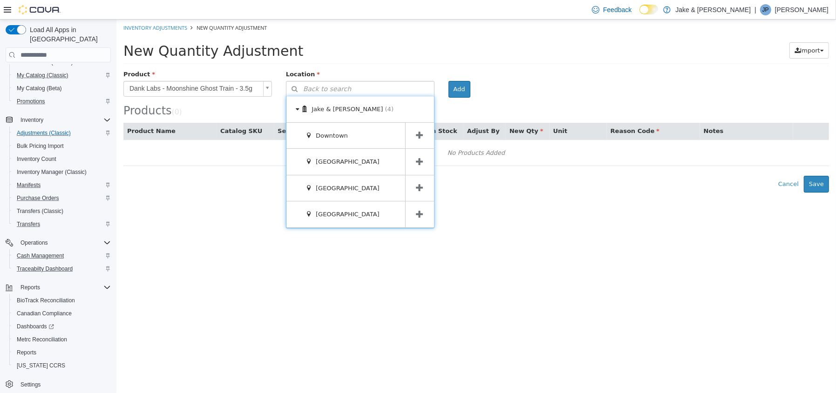
click at [414, 135] on span at bounding box center [419, 136] width 29 height 26
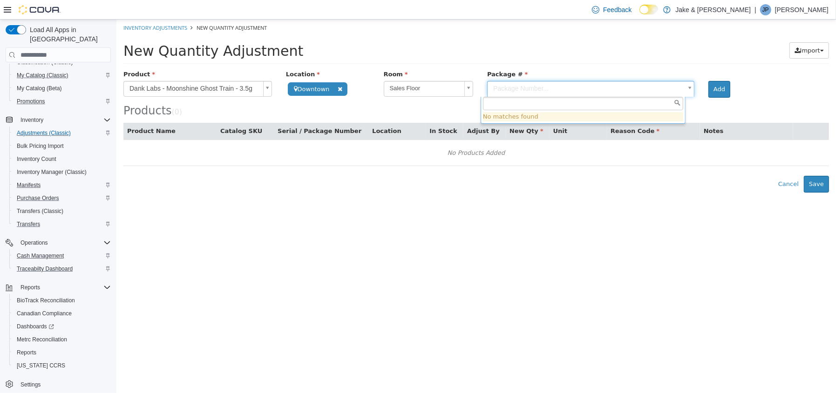
click at [500, 85] on body "**********" at bounding box center [475, 106] width 719 height 173
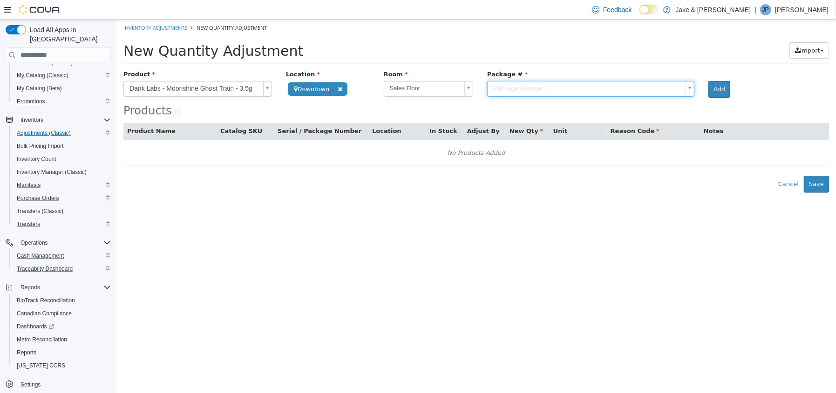
click at [432, 88] on body "**********" at bounding box center [475, 106] width 719 height 173
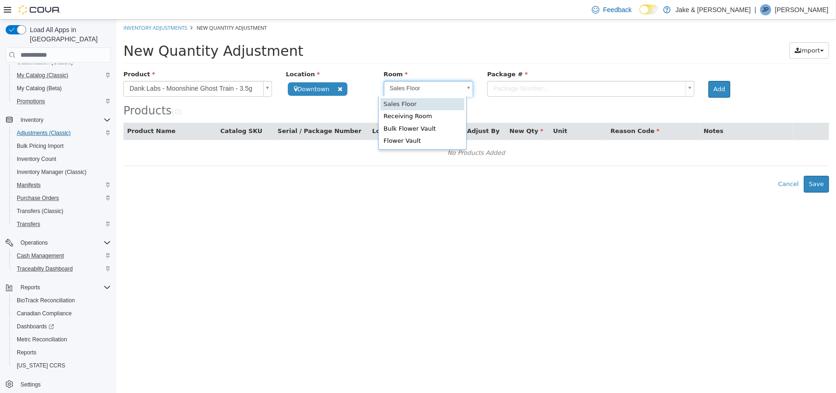
click at [462, 88] on body "**********" at bounding box center [475, 106] width 719 height 173
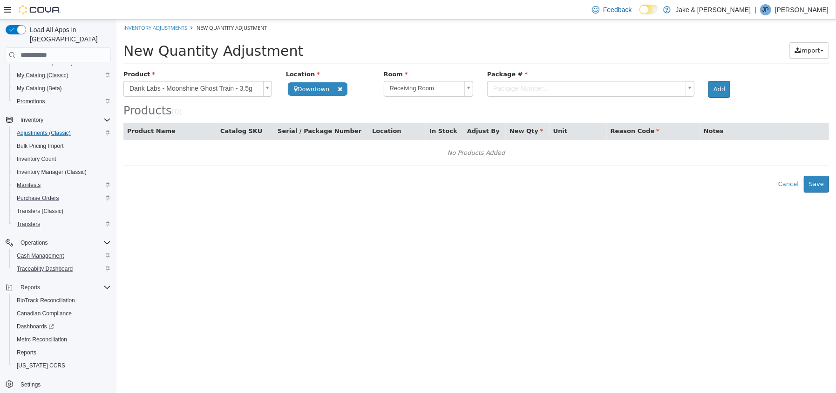
click at [502, 93] on body "**********" at bounding box center [475, 106] width 719 height 173
click at [461, 89] on body "**********" at bounding box center [475, 106] width 719 height 173
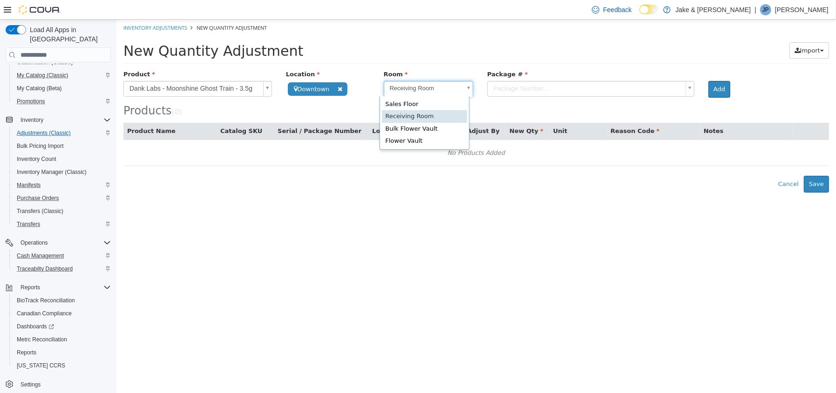
click at [465, 88] on body "**********" at bounding box center [475, 106] width 719 height 173
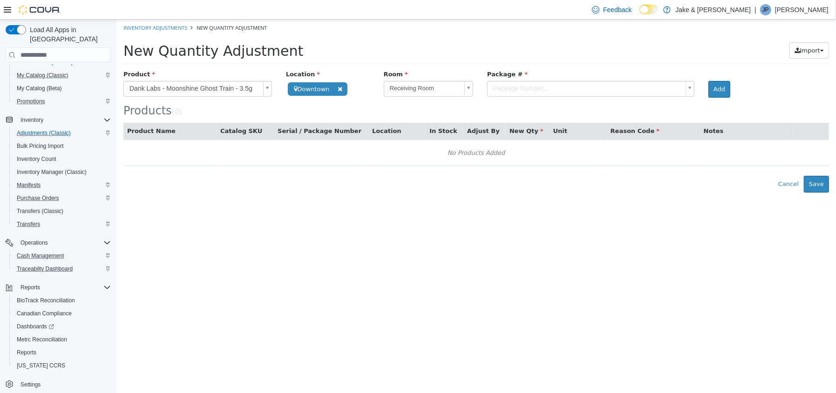
click at [451, 66] on div "New Quantity Adjustment Import Inventory Export (.CSV) Package List (.TXT)" at bounding box center [475, 53] width 719 height 34
click at [498, 88] on body "**********" at bounding box center [475, 106] width 719 height 173
click at [269, 89] on body "**********" at bounding box center [475, 106] width 719 height 173
click at [266, 85] on body "**********" at bounding box center [475, 106] width 719 height 173
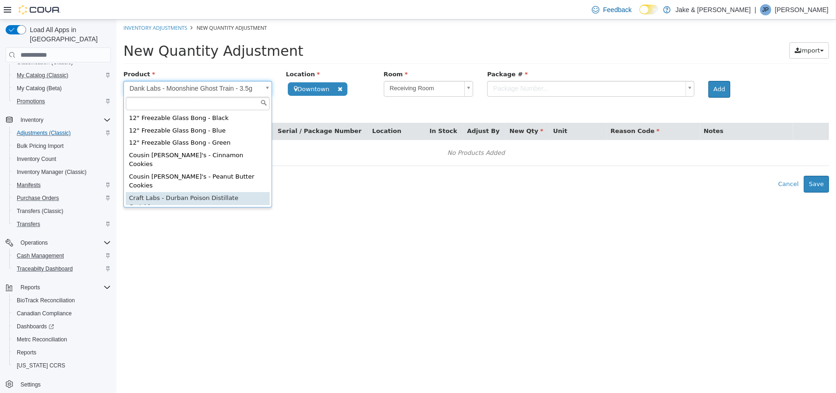
scroll to position [61, 0]
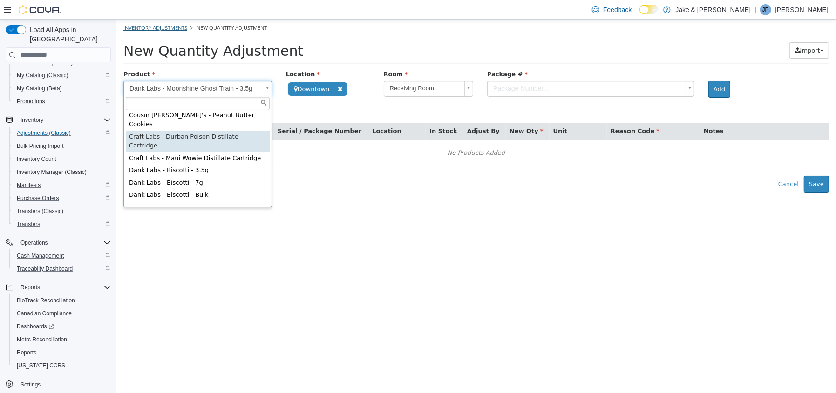
click at [146, 30] on body "**********" at bounding box center [475, 106] width 719 height 173
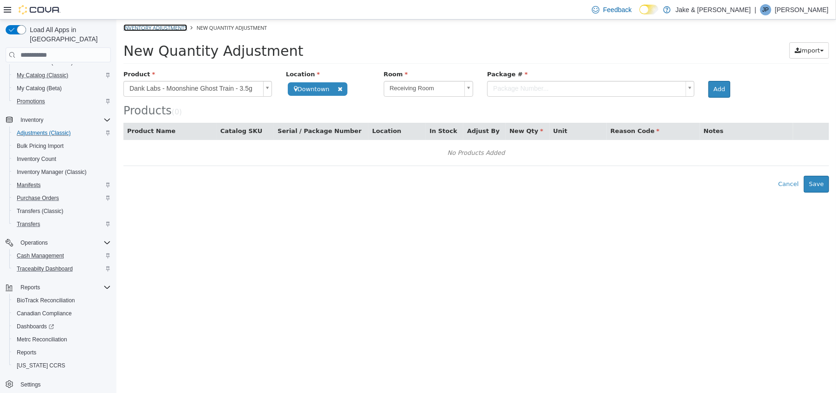
click at [146, 27] on link "Inventory Adjustments" at bounding box center [155, 27] width 64 height 7
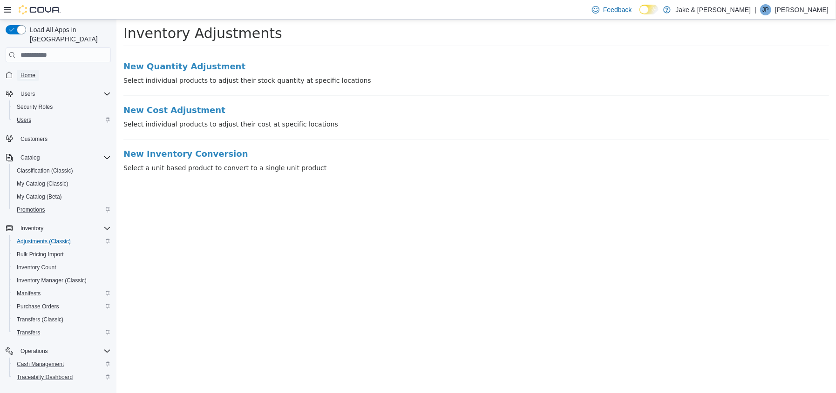
click at [35, 72] on span "Home" at bounding box center [27, 75] width 15 height 7
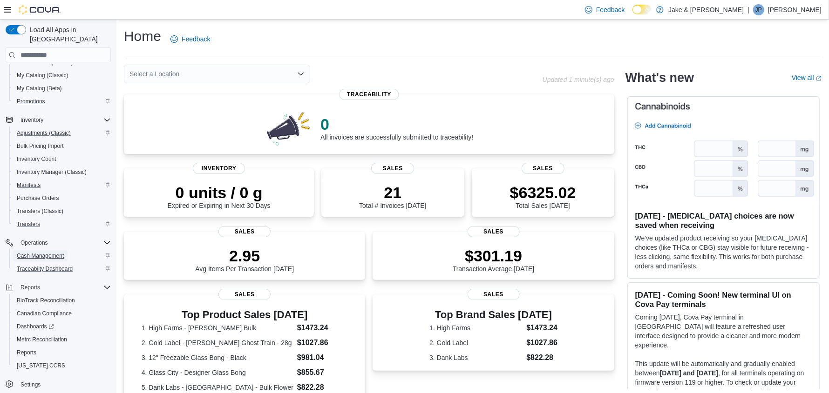
click at [41, 252] on span "Cash Management" at bounding box center [40, 255] width 47 height 7
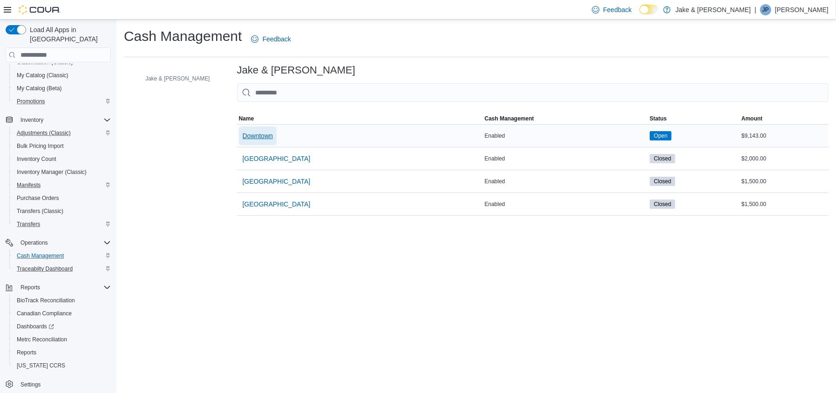
click at [243, 136] on span "Downtown" at bounding box center [258, 135] width 30 height 9
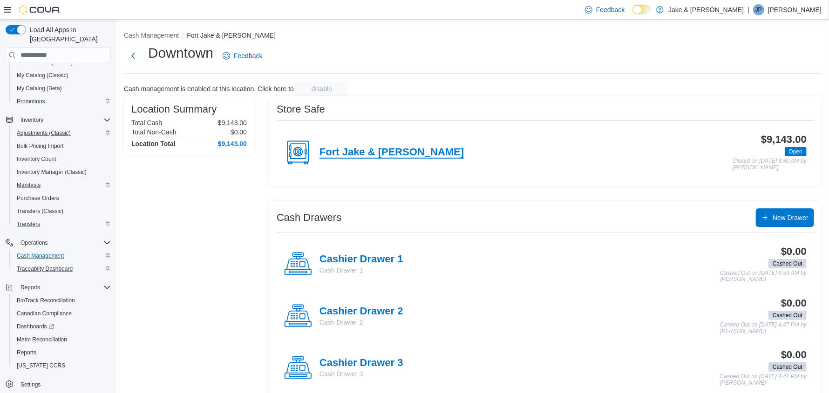
click at [366, 154] on h4 "Fort Jake & [PERSON_NAME]" at bounding box center [391, 153] width 144 height 12
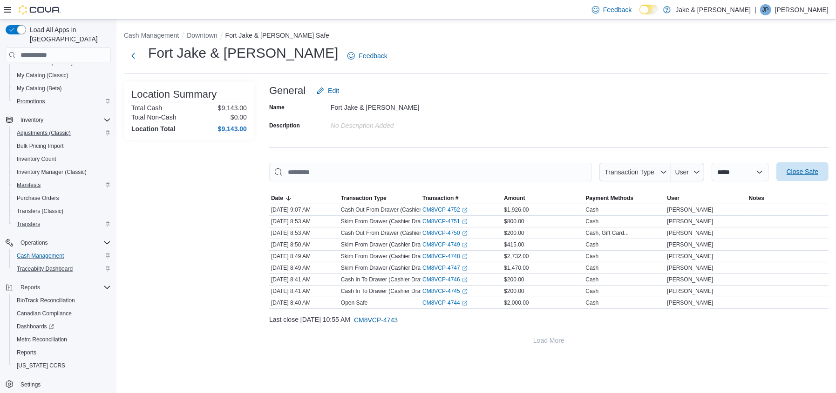
click at [801, 170] on span "Close Safe" at bounding box center [802, 171] width 32 height 9
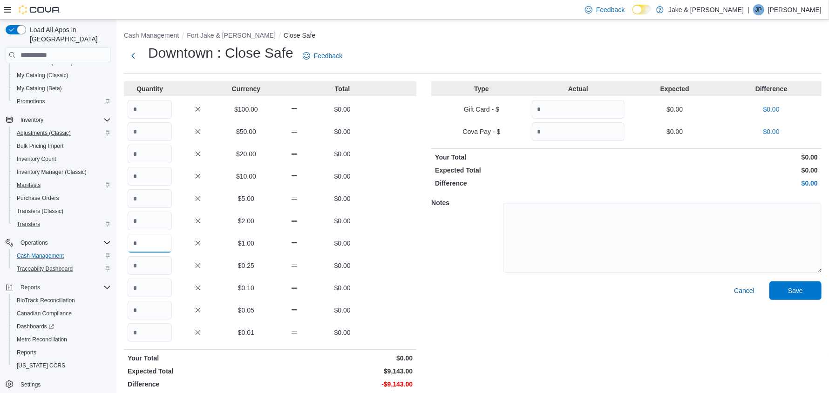
click at [147, 250] on input "Quantity" at bounding box center [150, 243] width 44 height 19
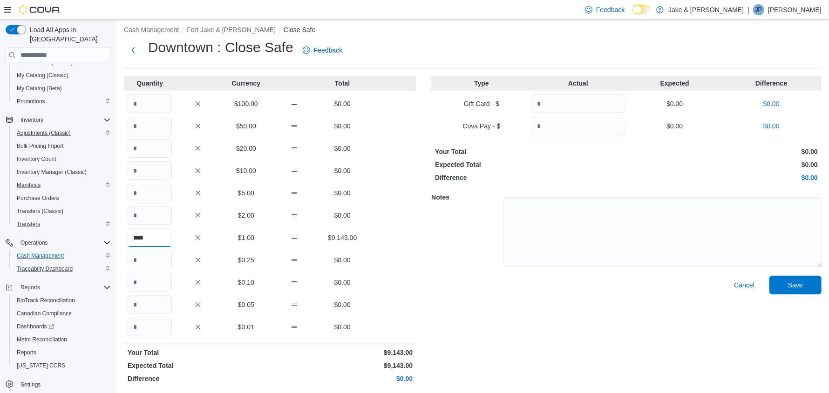
scroll to position [7, 0]
type input "****"
click at [803, 281] on span "Save" at bounding box center [795, 283] width 15 height 9
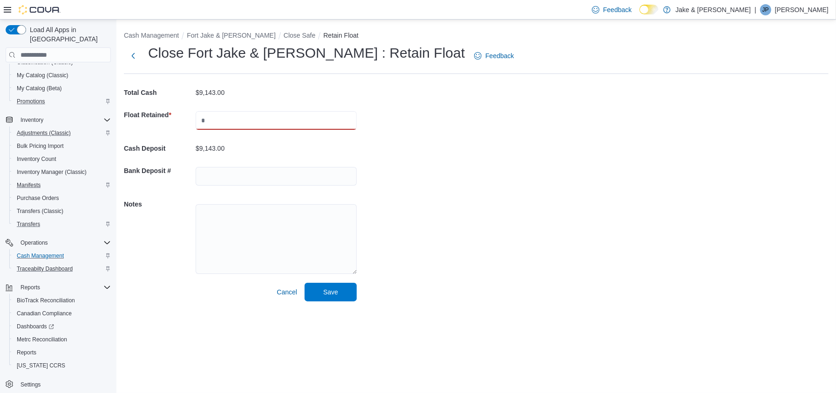
click at [235, 113] on input "text" at bounding box center [276, 120] width 161 height 19
type input "****"
click at [325, 298] on span "Save" at bounding box center [330, 292] width 41 height 19
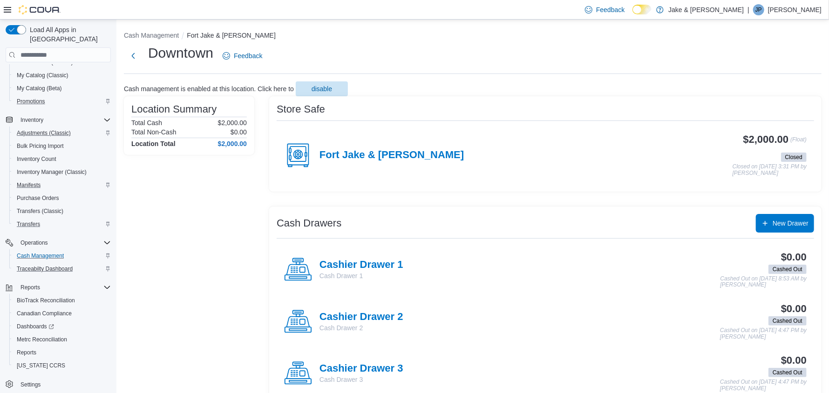
click at [789, 8] on p "[PERSON_NAME]" at bounding box center [795, 9] width 54 height 11
click at [753, 87] on span "Sign Out" at bounding box center [761, 90] width 25 height 9
